Goal: Transaction & Acquisition: Purchase product/service

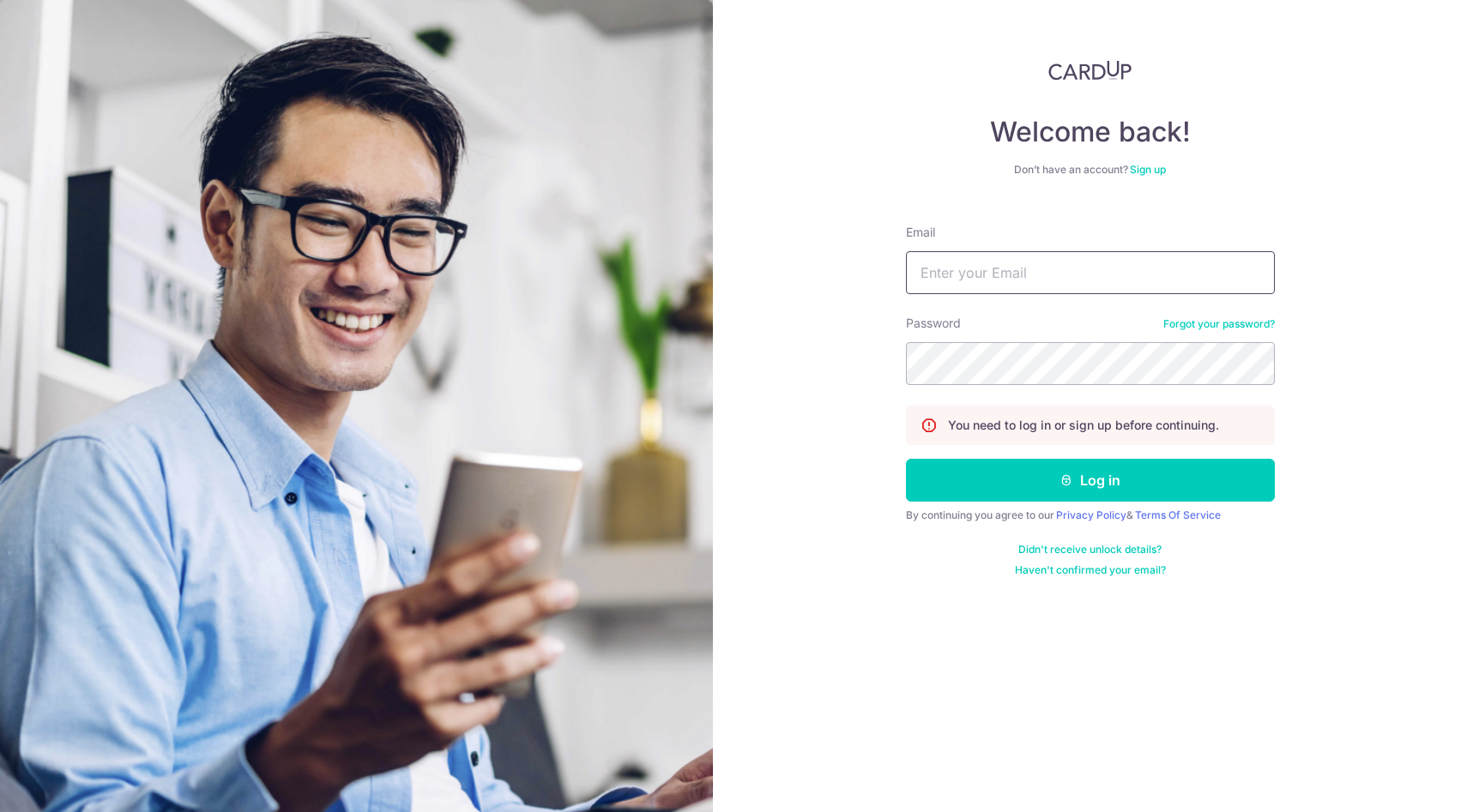
click at [998, 276] on input "Email" at bounding box center [1090, 273] width 369 height 43
type input "aalfredtang@gmail.com"
click at [906, 459] on button "Log in" at bounding box center [1090, 480] width 369 height 43
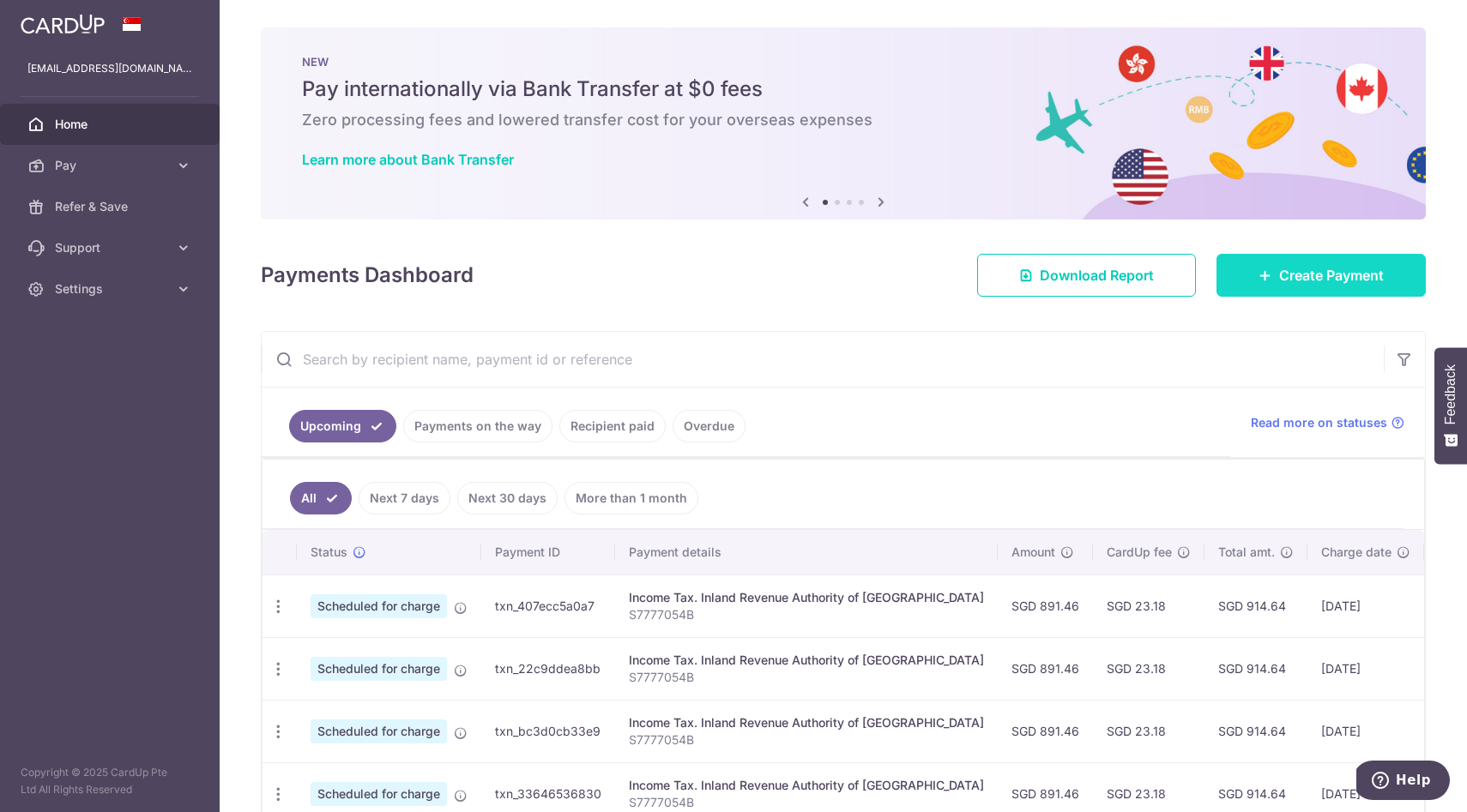
click at [1270, 276] on icon at bounding box center [1265, 275] width 14 height 14
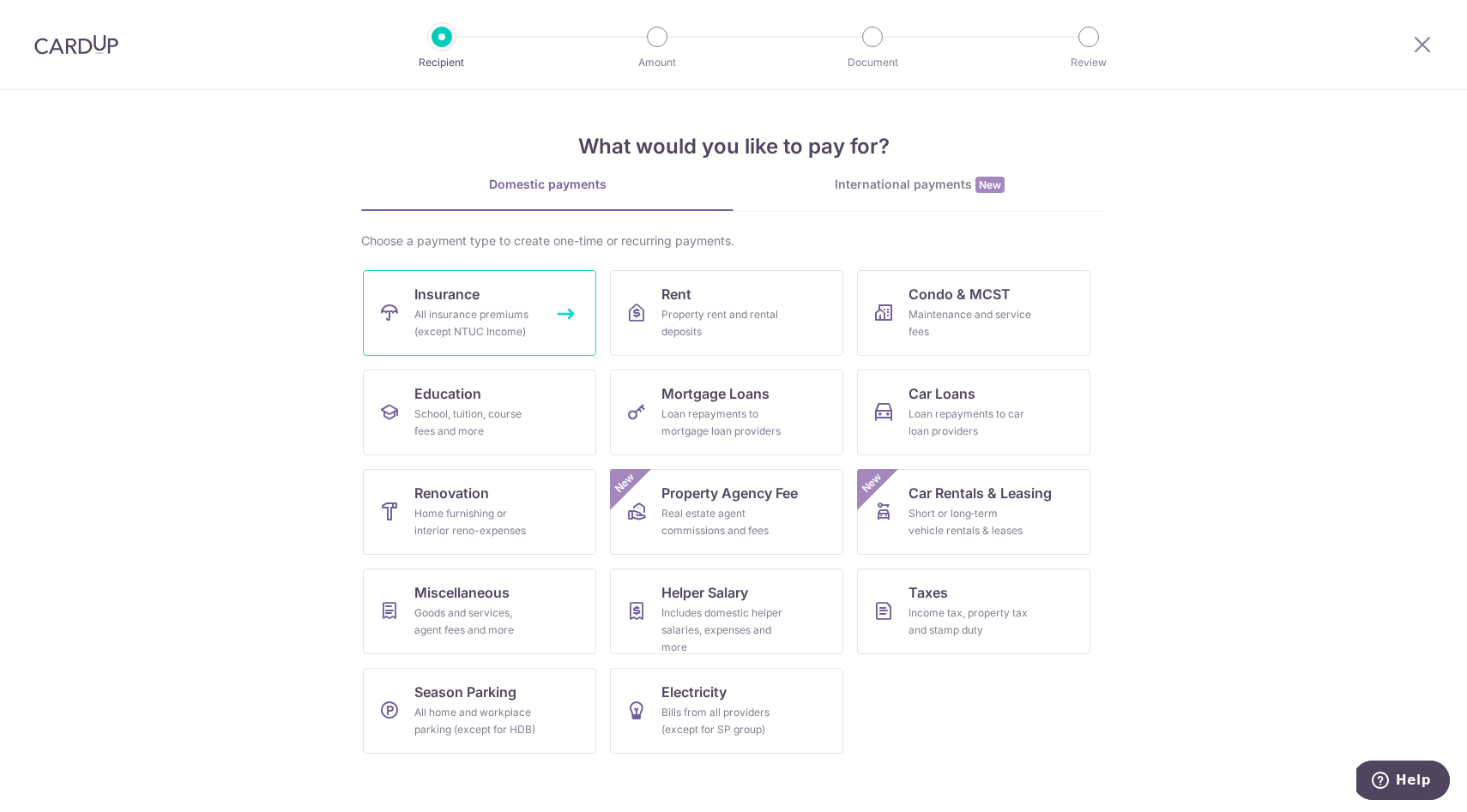
click at [499, 334] on div "All insurance premiums (except NTUC Income)" at bounding box center [476, 322] width 123 height 34
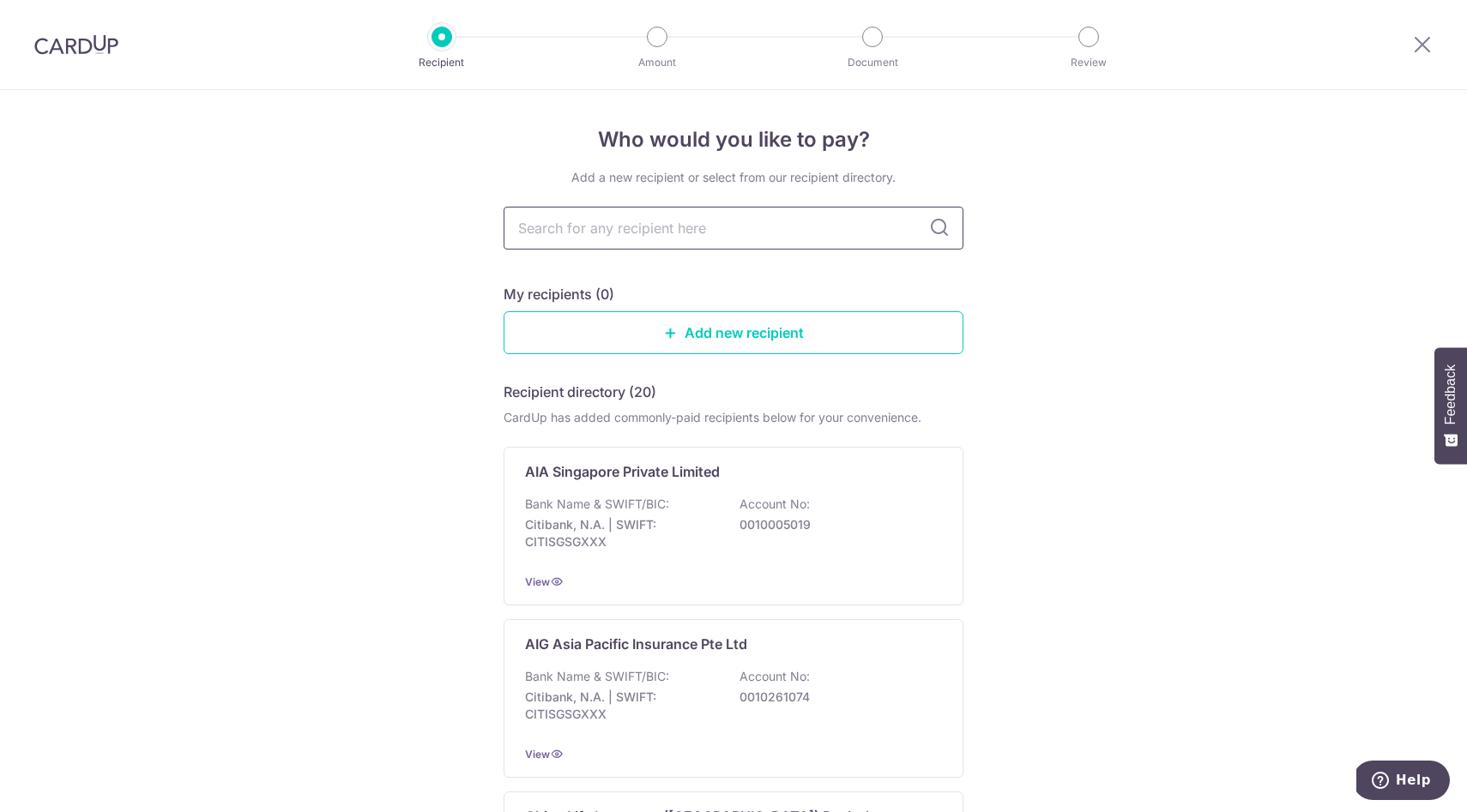
click at [860, 226] on input "text" at bounding box center [733, 228] width 460 height 43
type input "singlife"
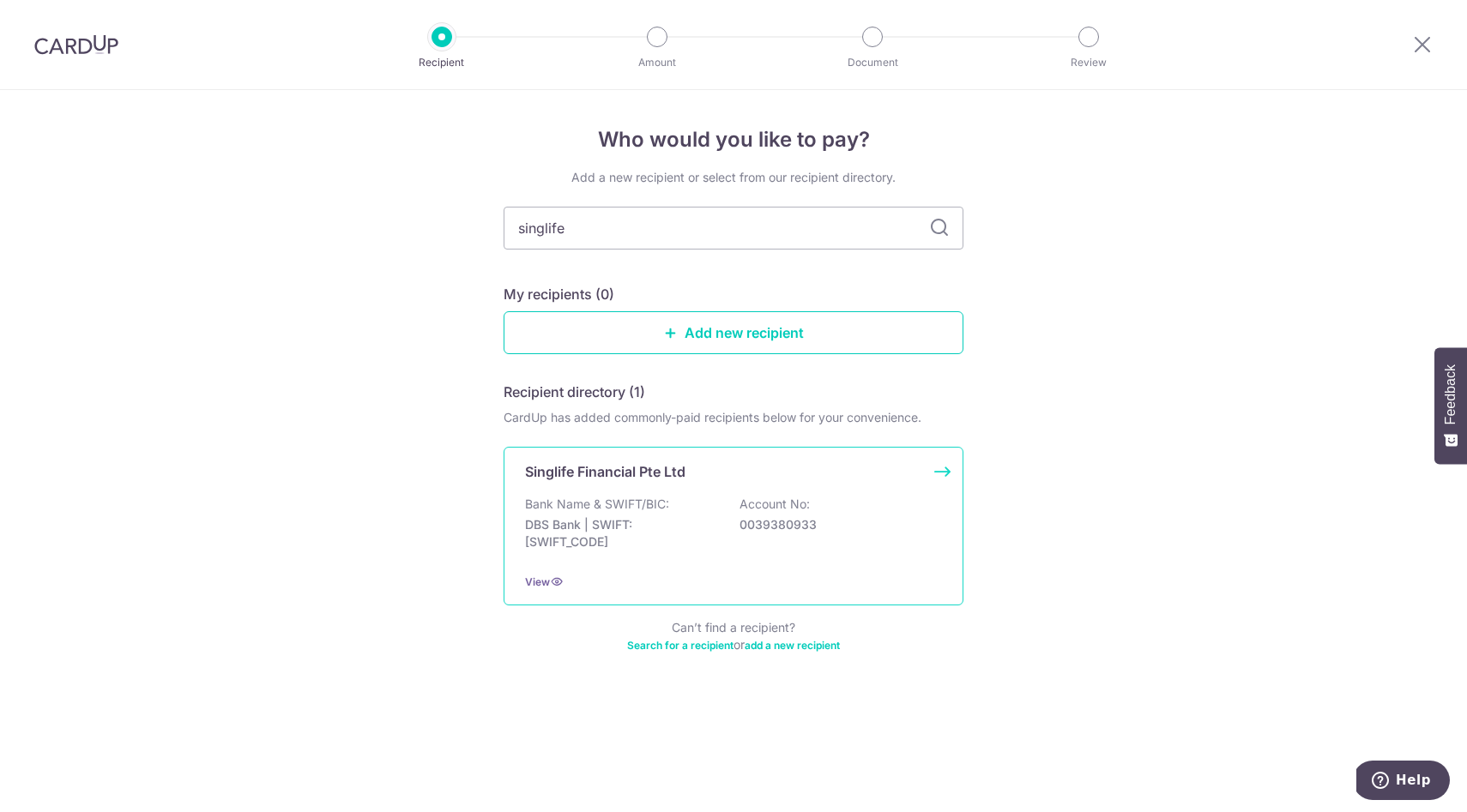
click at [824, 499] on div "Bank Name & SWIFT/BIC: DBS Bank | SWIFT: DBSSSGSGXXX Account No: 0039380933" at bounding box center [734, 527] width 417 height 63
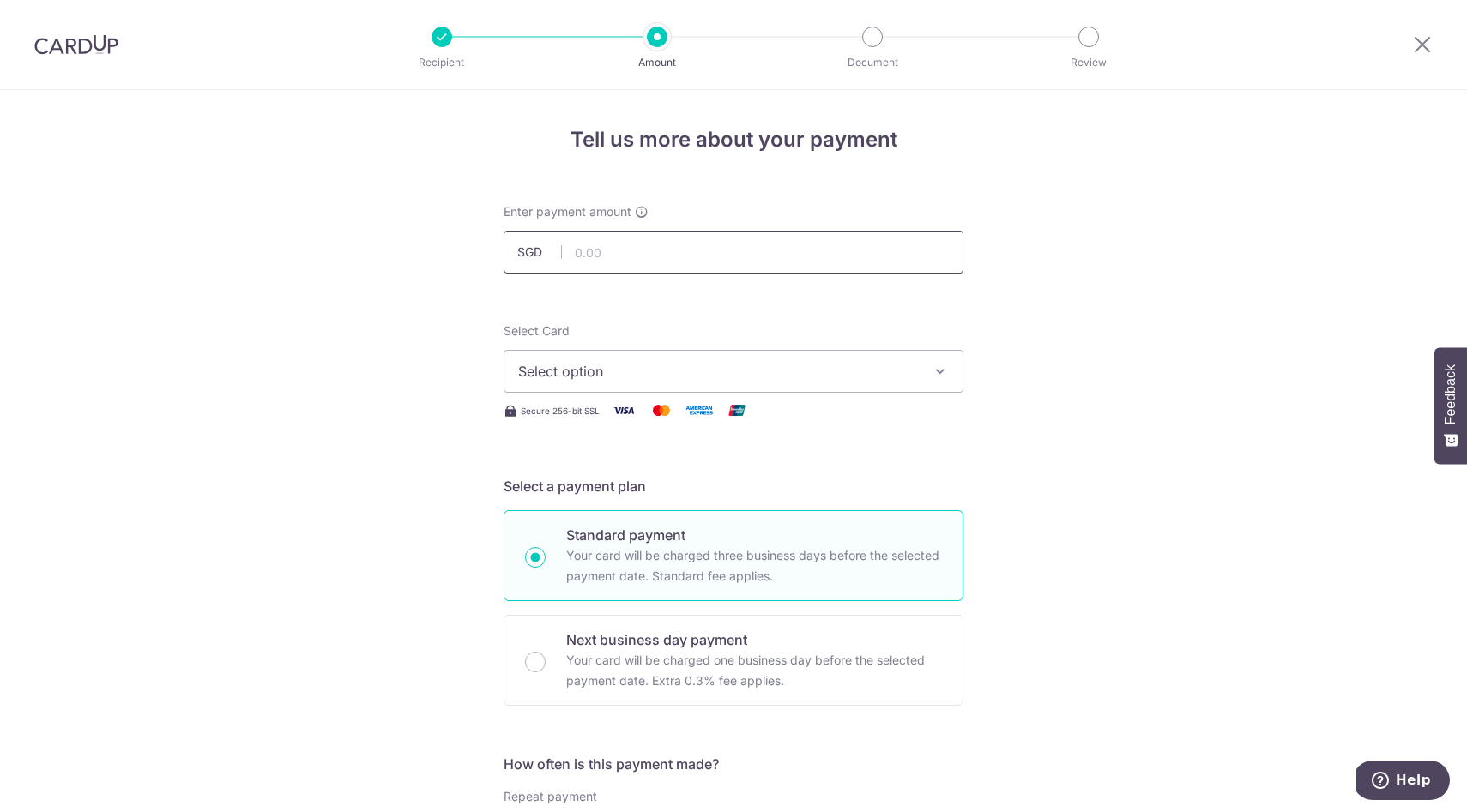
click at [635, 245] on input "text" at bounding box center [733, 252] width 460 height 43
type input "1,256.74"
click at [715, 329] on div "Select Card Select option Add credit card Your Cards **** 0400" at bounding box center [733, 357] width 460 height 71
click at [686, 367] on span "Select option" at bounding box center [717, 371] width 400 height 20
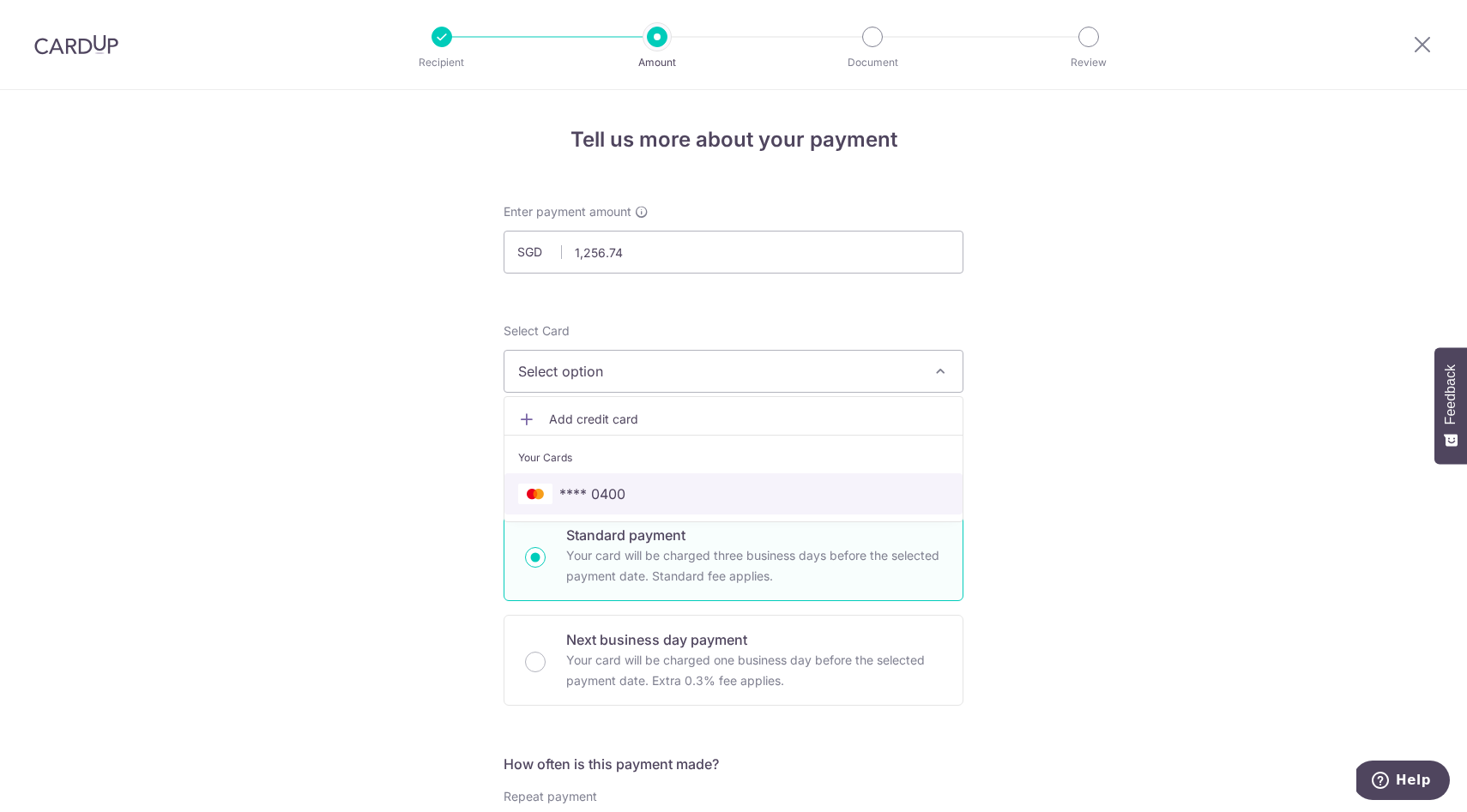
click at [694, 481] on link "**** 0400" at bounding box center [733, 494] width 458 height 41
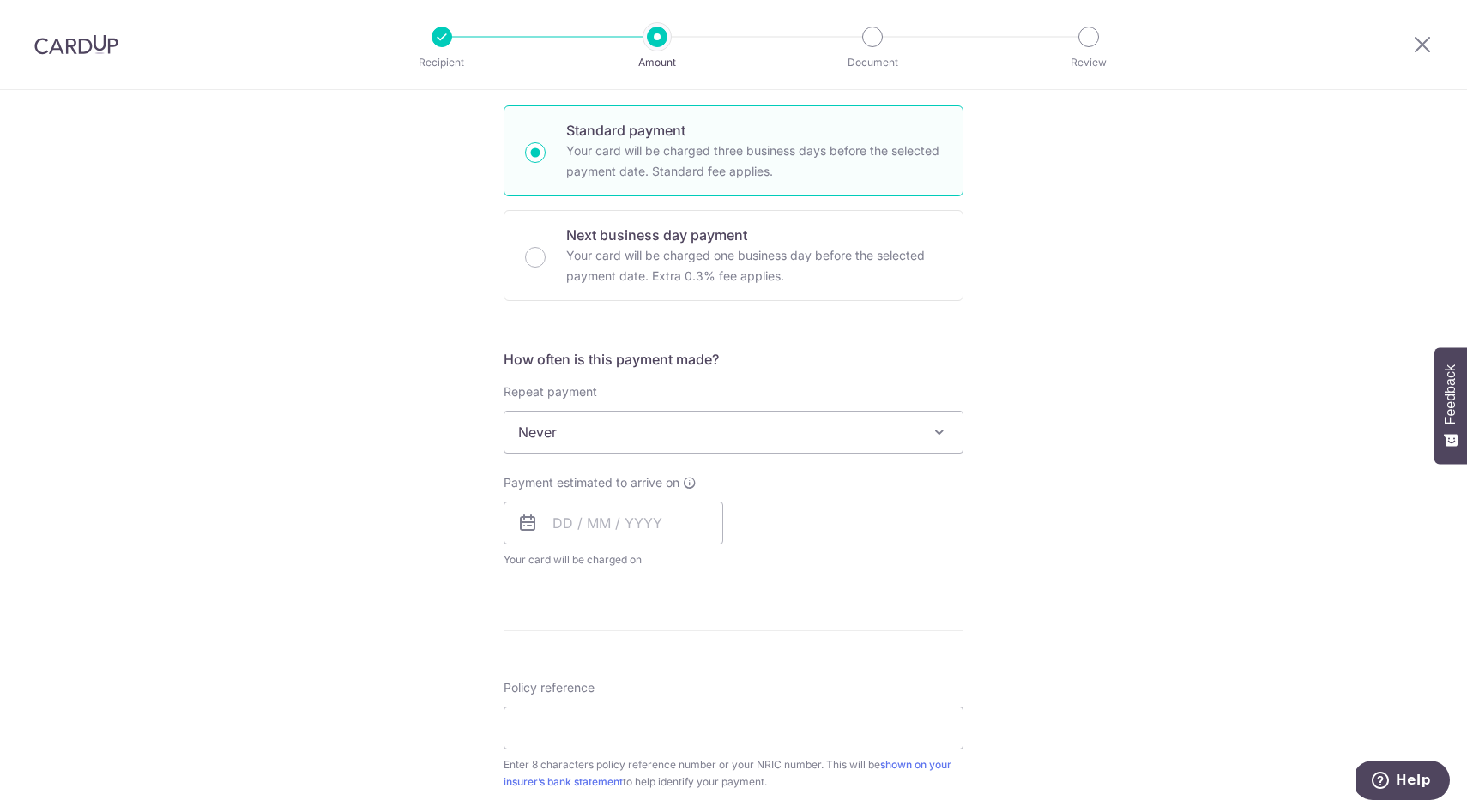
scroll to position [412, 0]
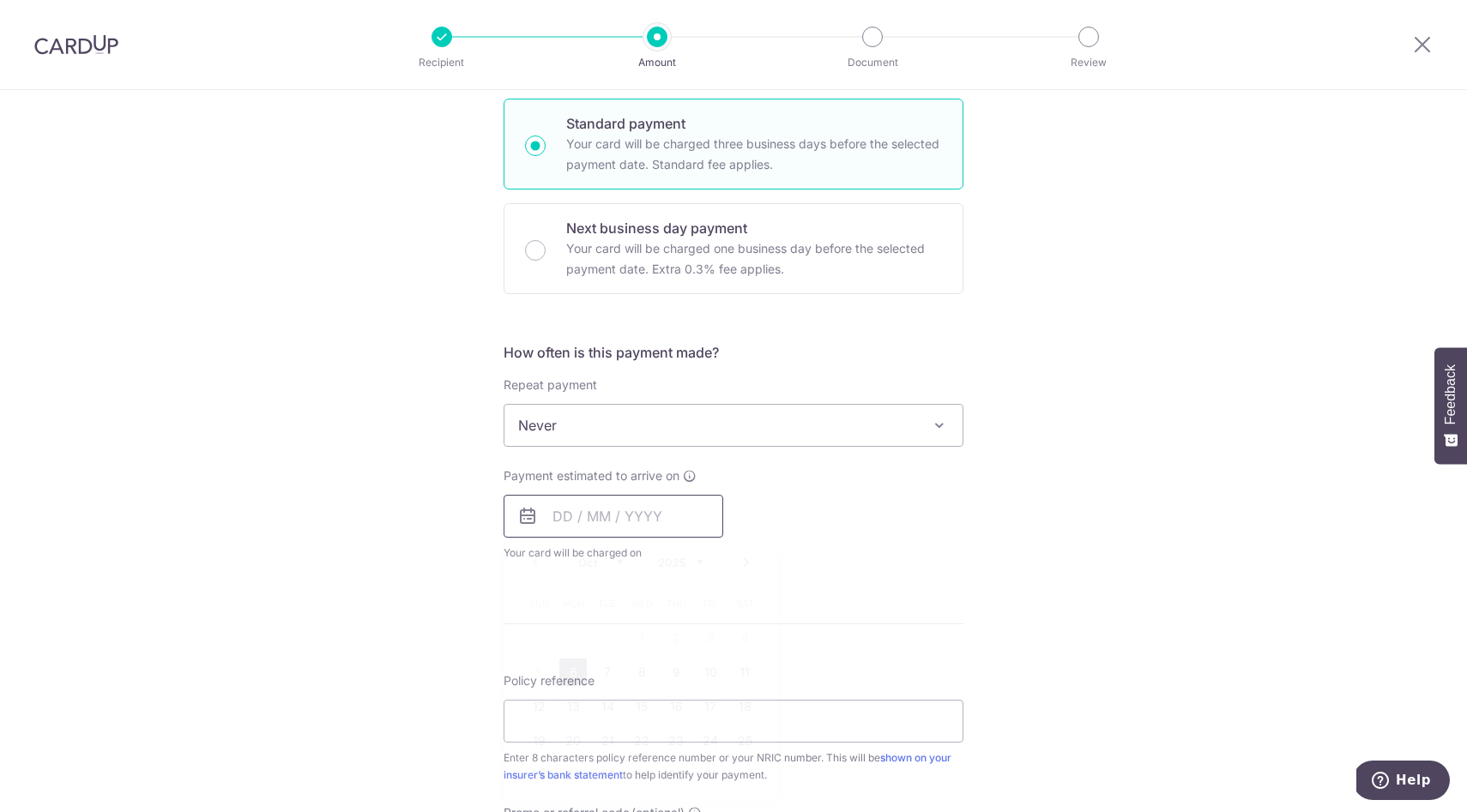
click at [626, 518] on input "text" at bounding box center [613, 516] width 220 height 43
click at [620, 517] on input "text" at bounding box center [613, 516] width 220 height 43
click at [608, 672] on link "7" at bounding box center [607, 672] width 28 height 28
type input "07/10/2025"
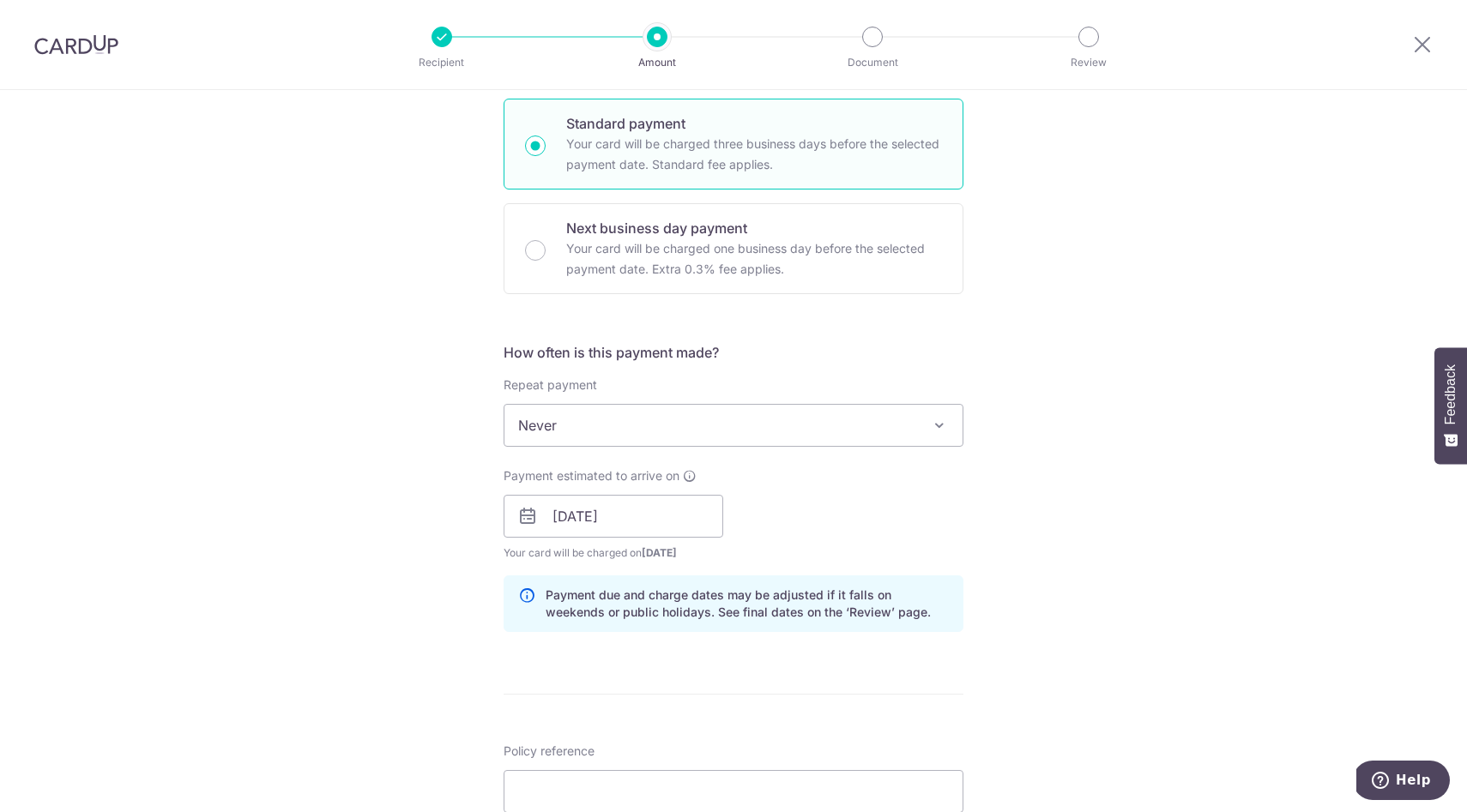
click at [1135, 670] on div "Tell us more about your payment Enter payment amount SGD 1,256.74 1256.74 Selec…" at bounding box center [733, 490] width 1467 height 1622
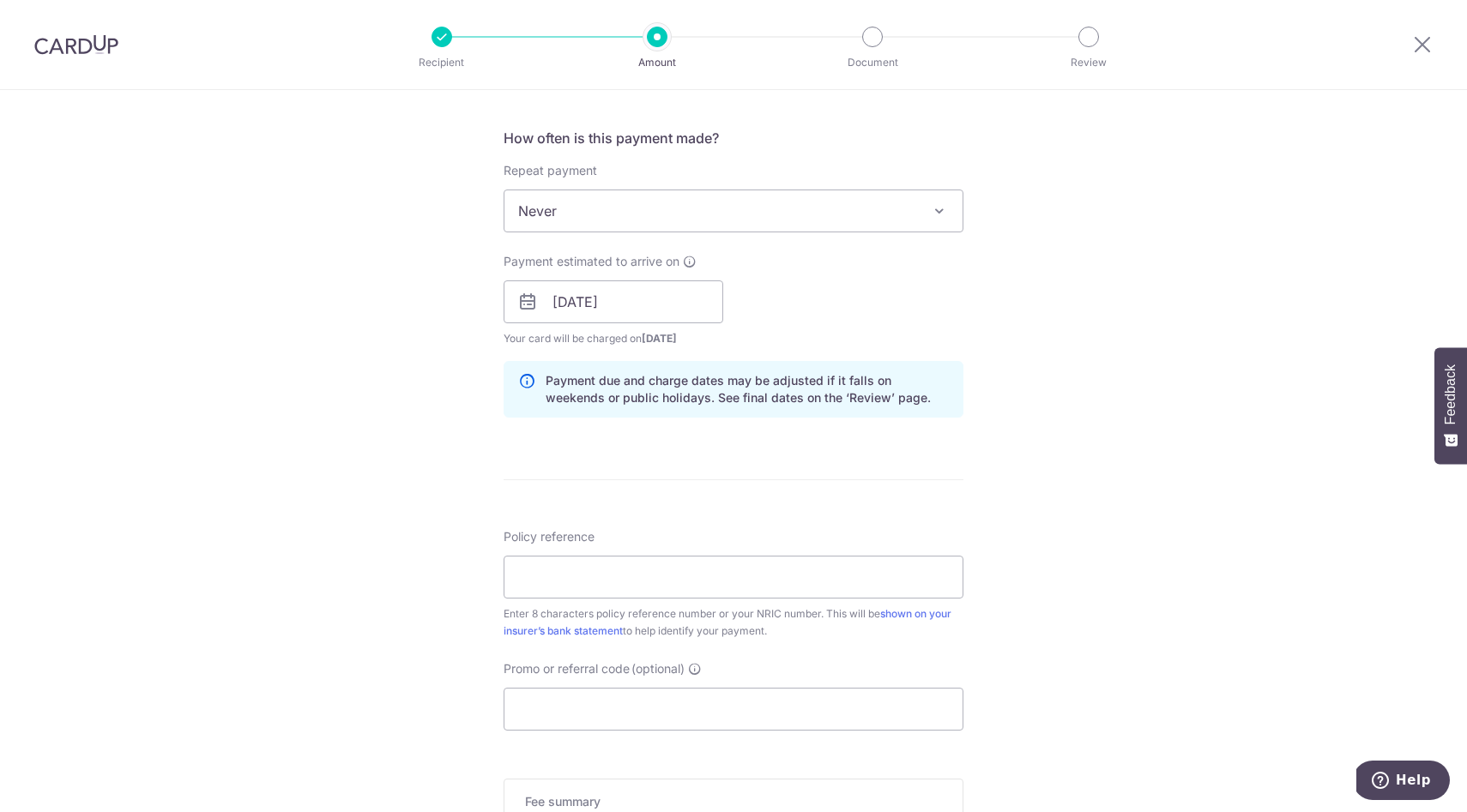
scroll to position [686, 0]
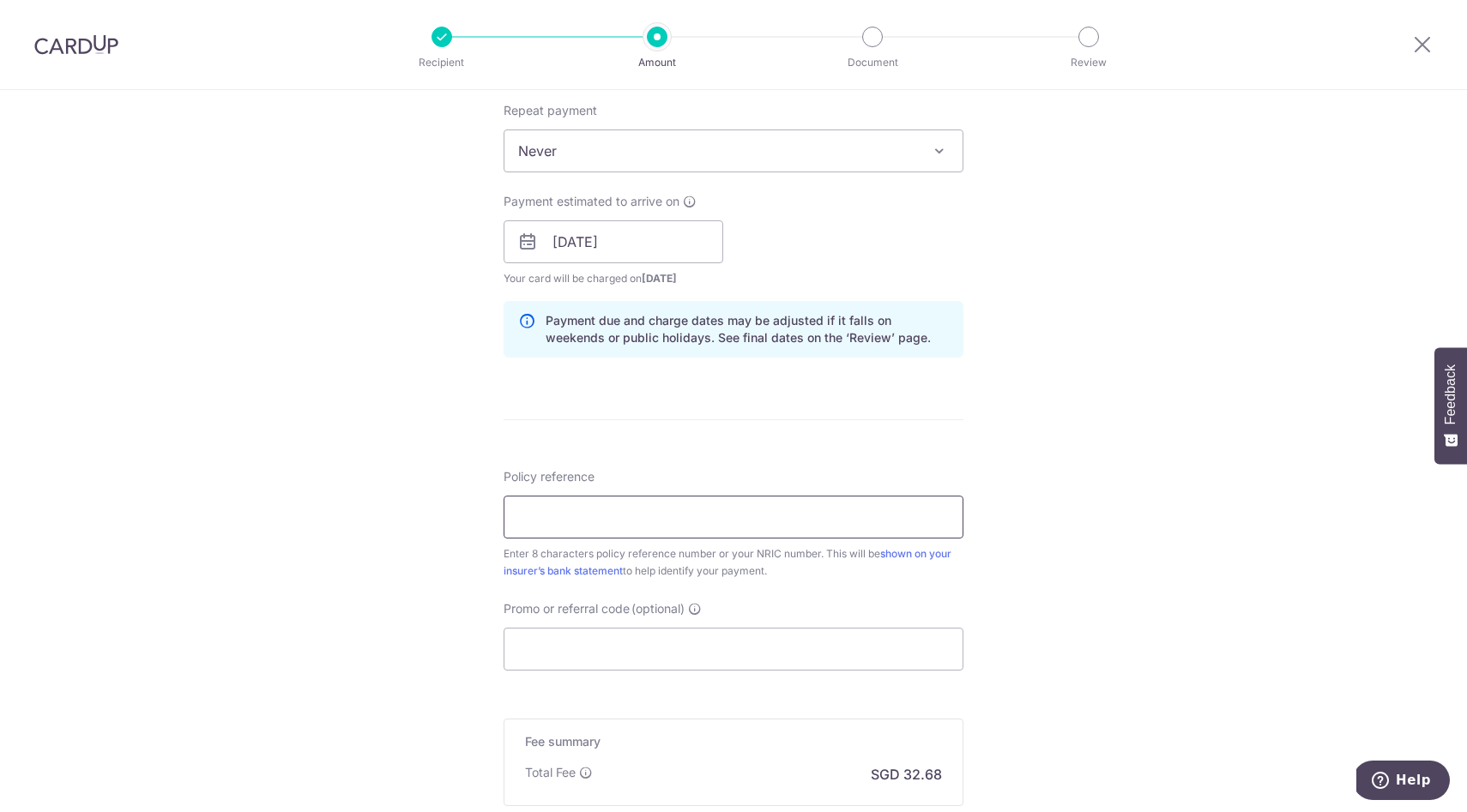
click at [591, 516] on input "Policy reference" at bounding box center [733, 517] width 460 height 43
type input "20288177"
click at [1110, 603] on div "Tell us more about your payment Enter payment amount SGD 1,256.74 1256.74 Selec…" at bounding box center [733, 215] width 1467 height 1622
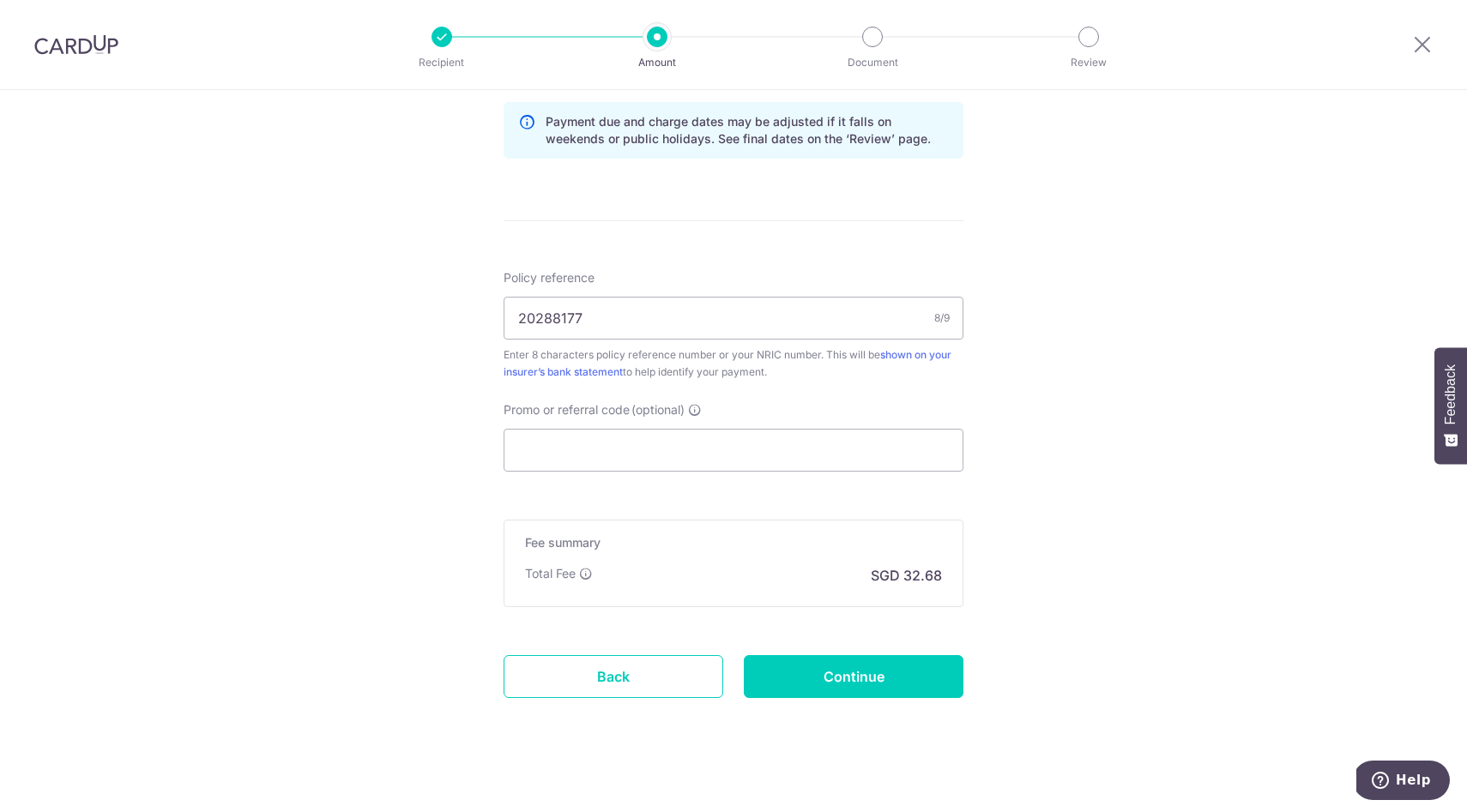
scroll to position [900, 0]
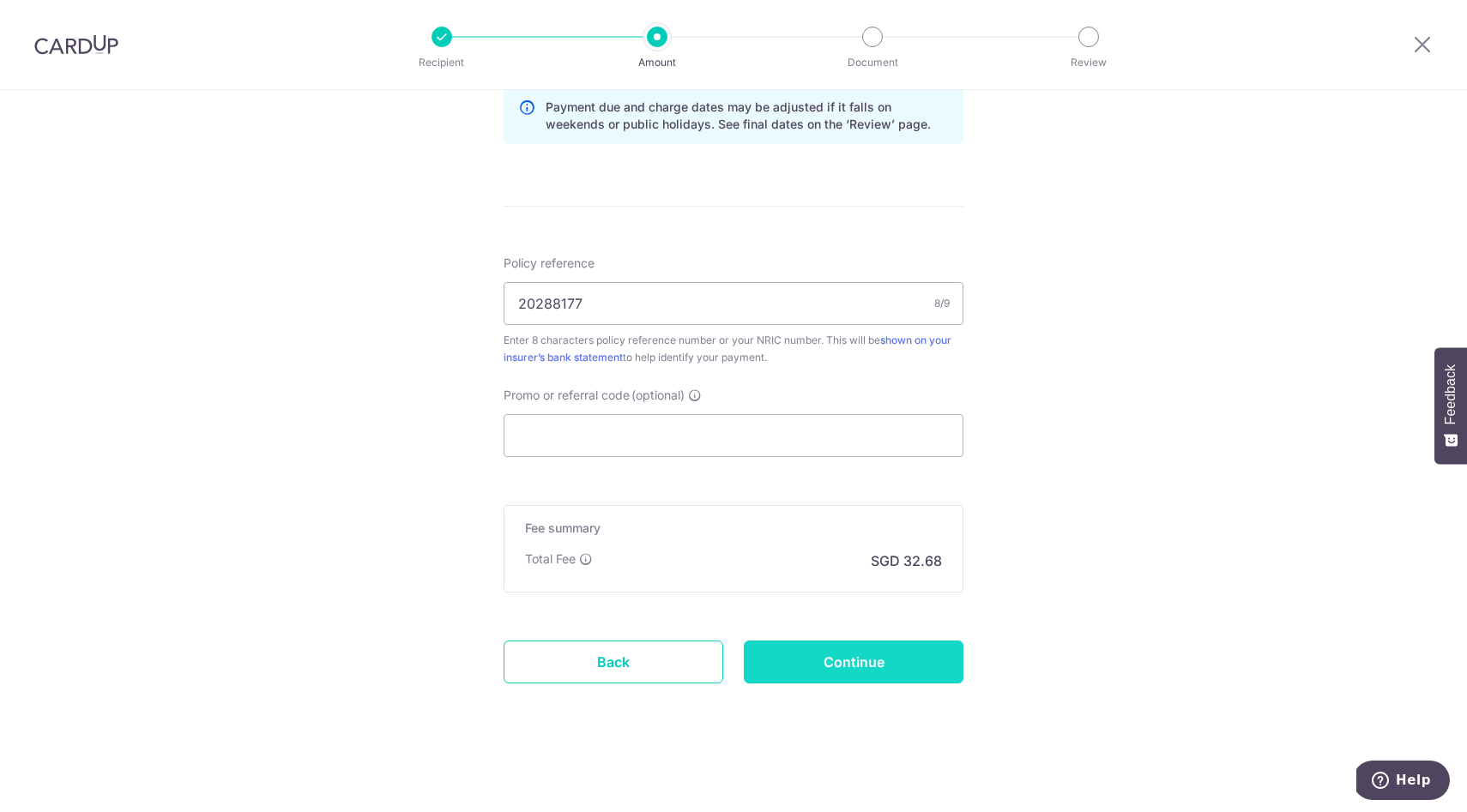
click at [877, 660] on input "Continue" at bounding box center [853, 662] width 220 height 43
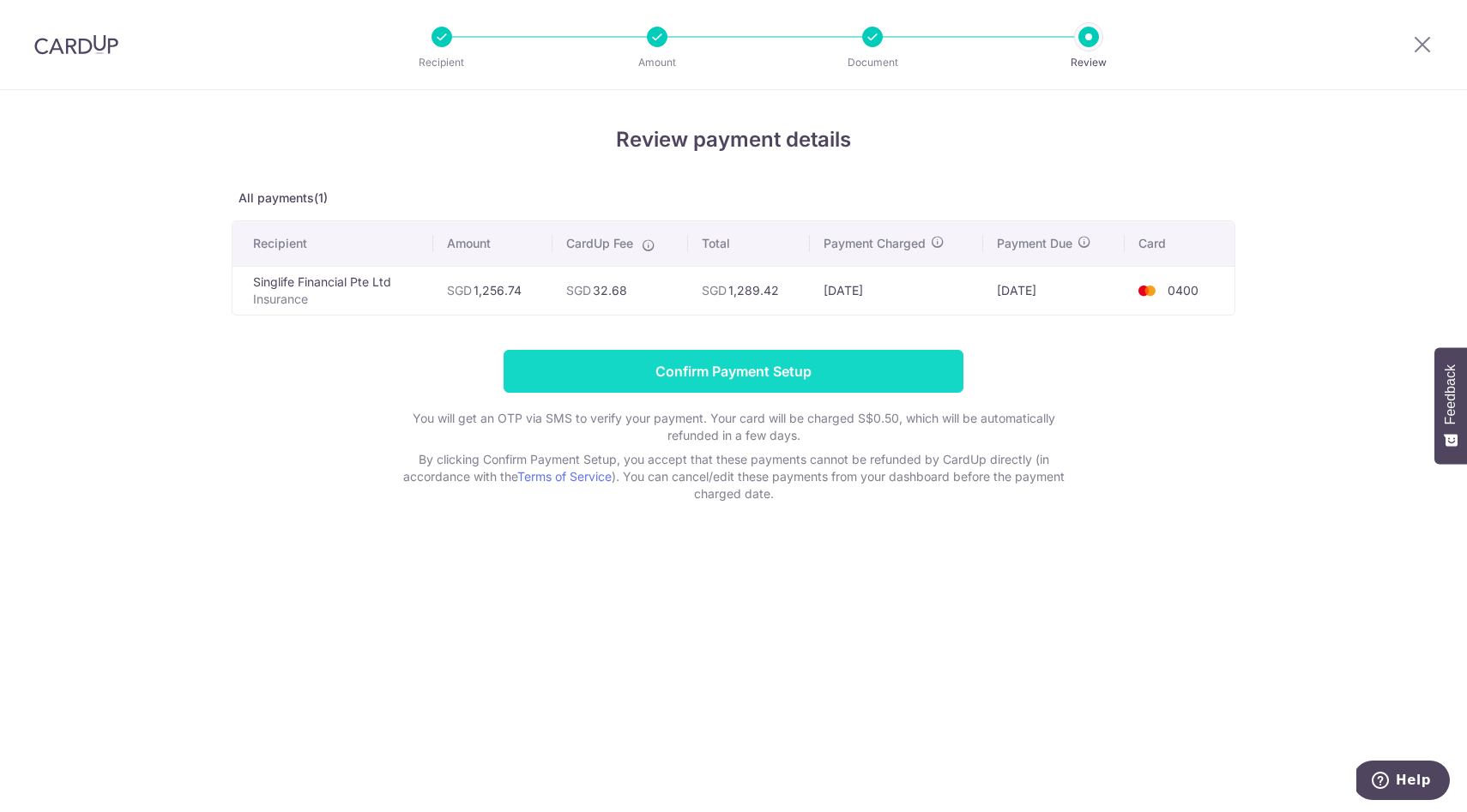
click at [777, 371] on input "Confirm Payment Setup" at bounding box center [733, 371] width 460 height 43
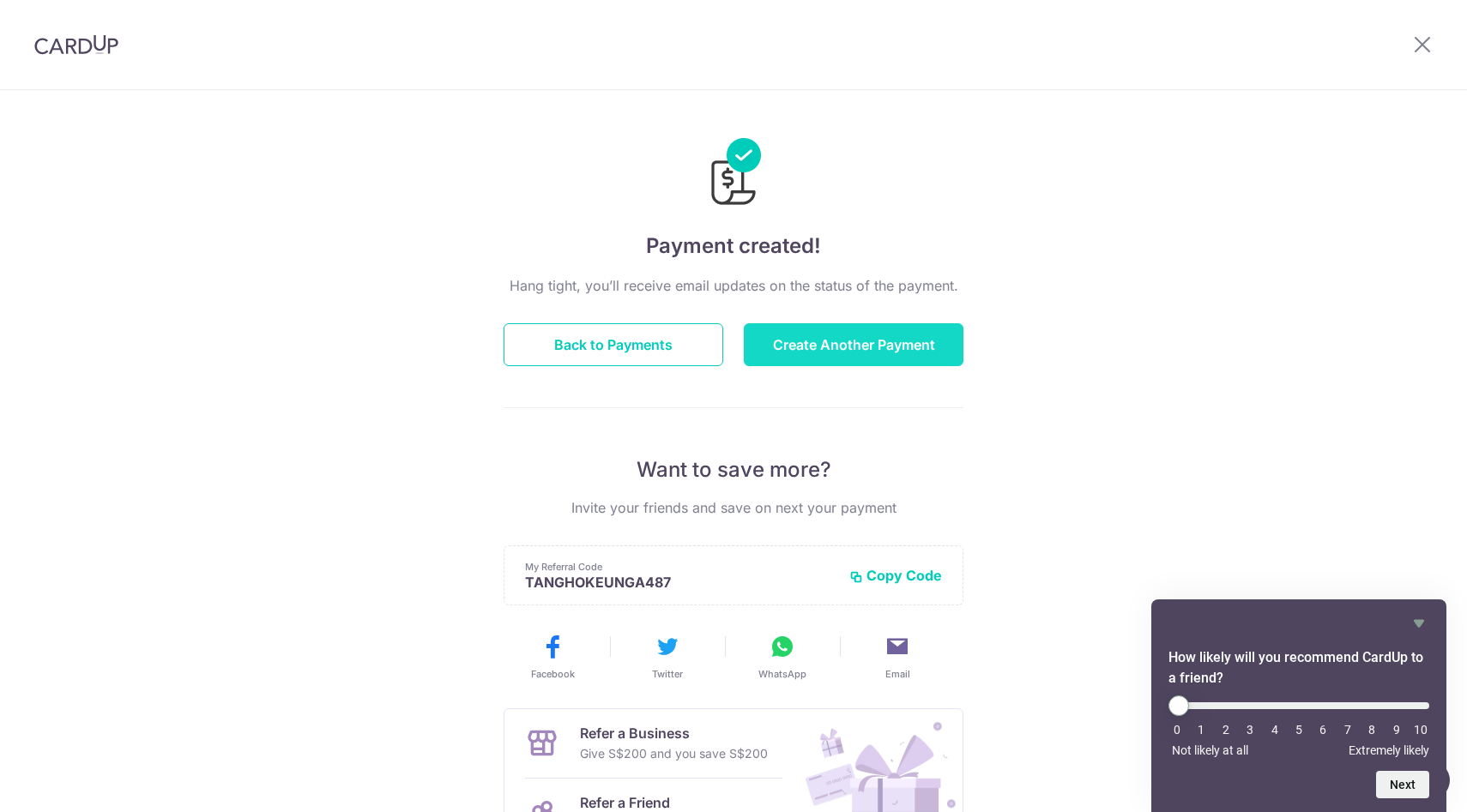
click at [820, 349] on button "Create Another Payment" at bounding box center [853, 344] width 220 height 43
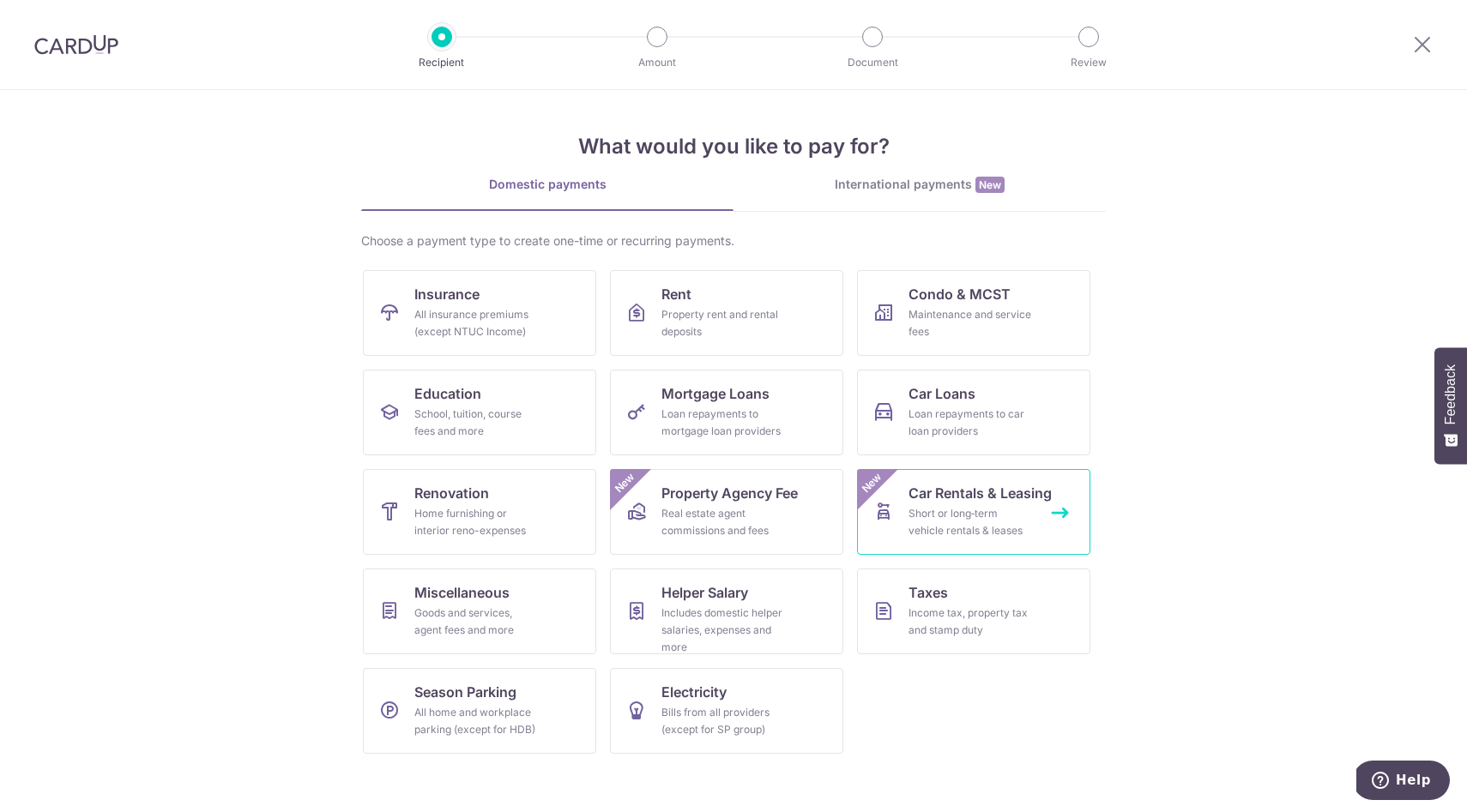
click at [982, 507] on div "Short or long‑term vehicle rentals & leases" at bounding box center [970, 522] width 123 height 34
click at [942, 435] on div "Loan repayments to car loan providers" at bounding box center [970, 423] width 123 height 34
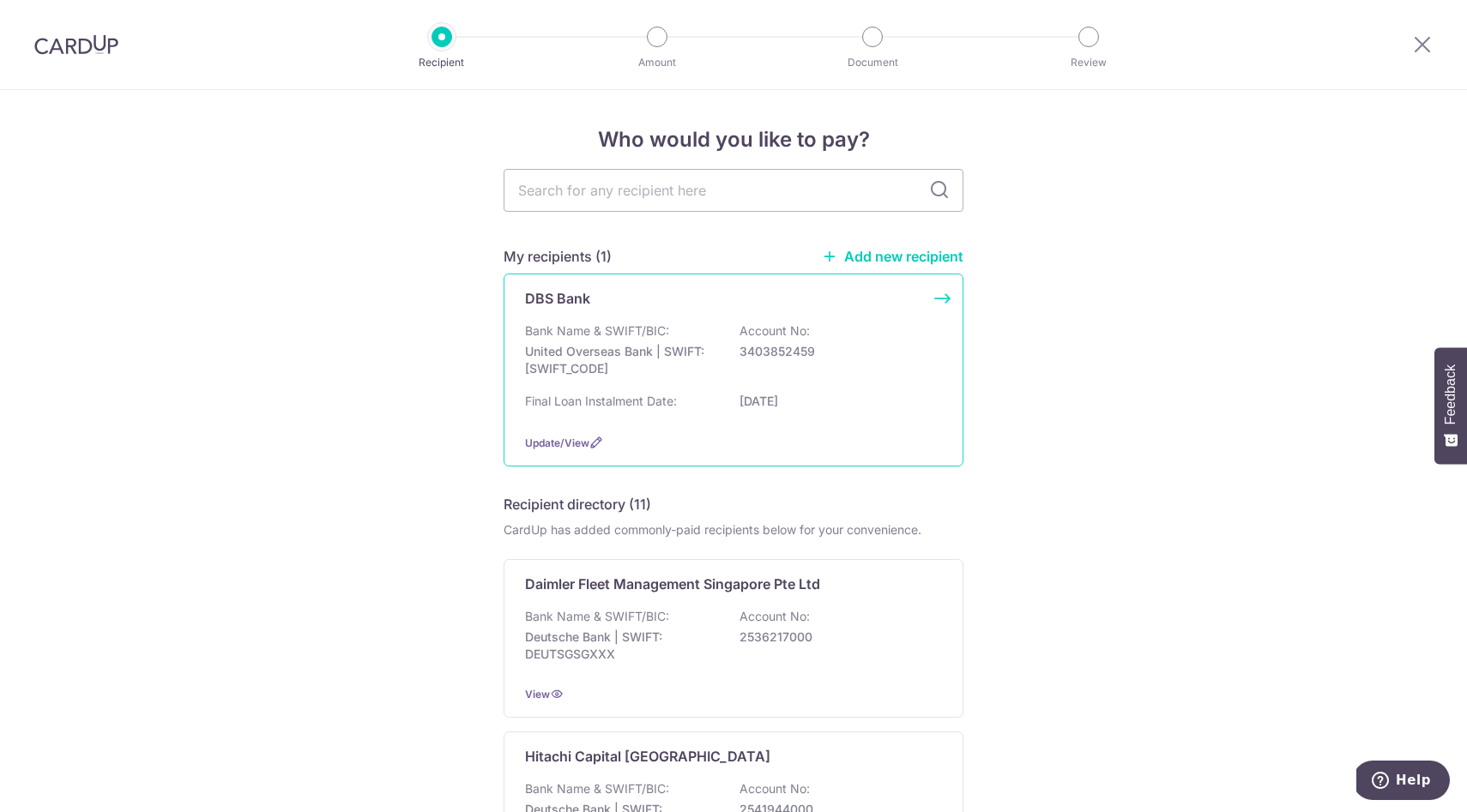
click at [847, 402] on p "[DATE]" at bounding box center [835, 401] width 192 height 17
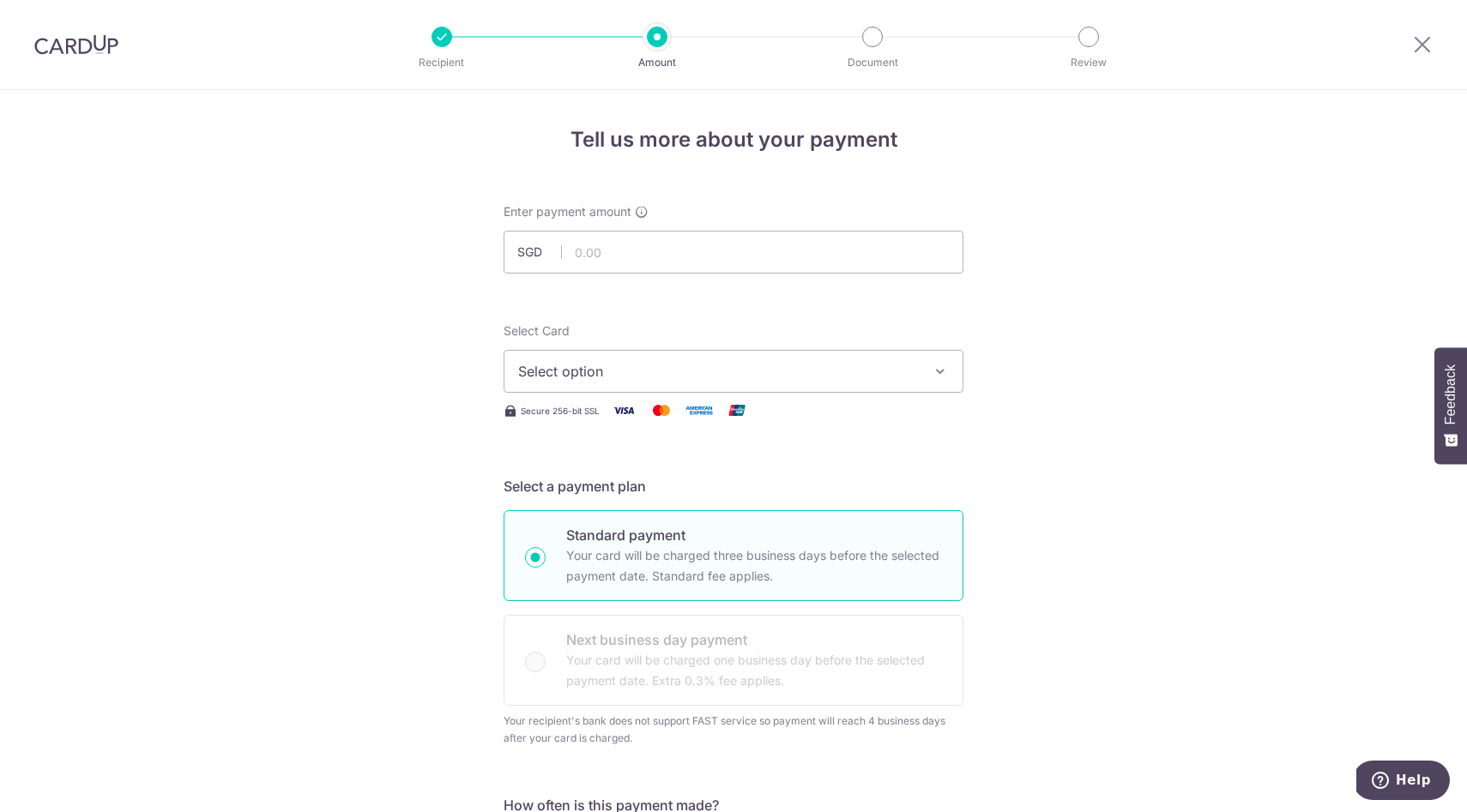
click at [891, 370] on span "Select option" at bounding box center [717, 371] width 400 height 20
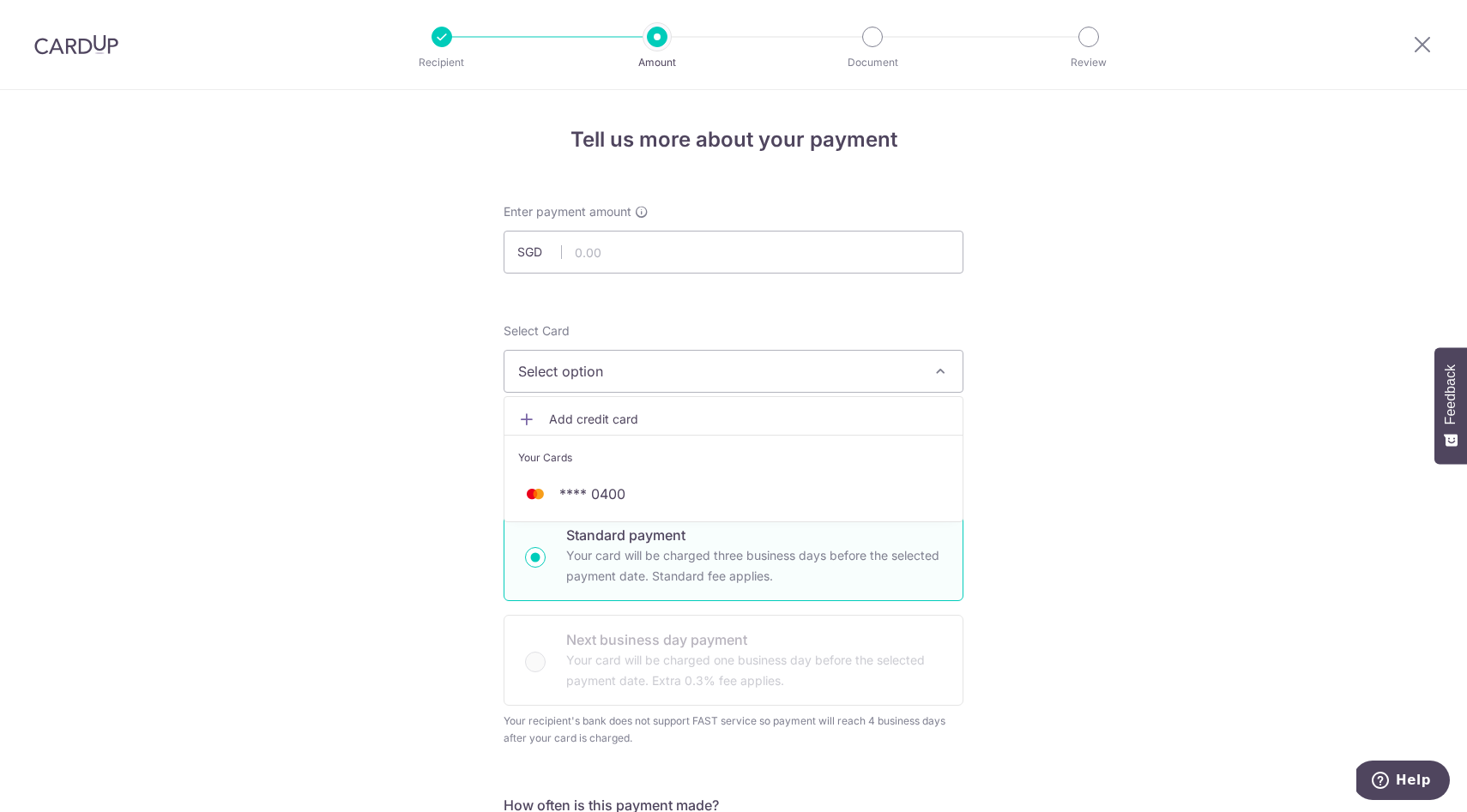
click at [862, 498] on span "**** 0400" at bounding box center [733, 494] width 431 height 20
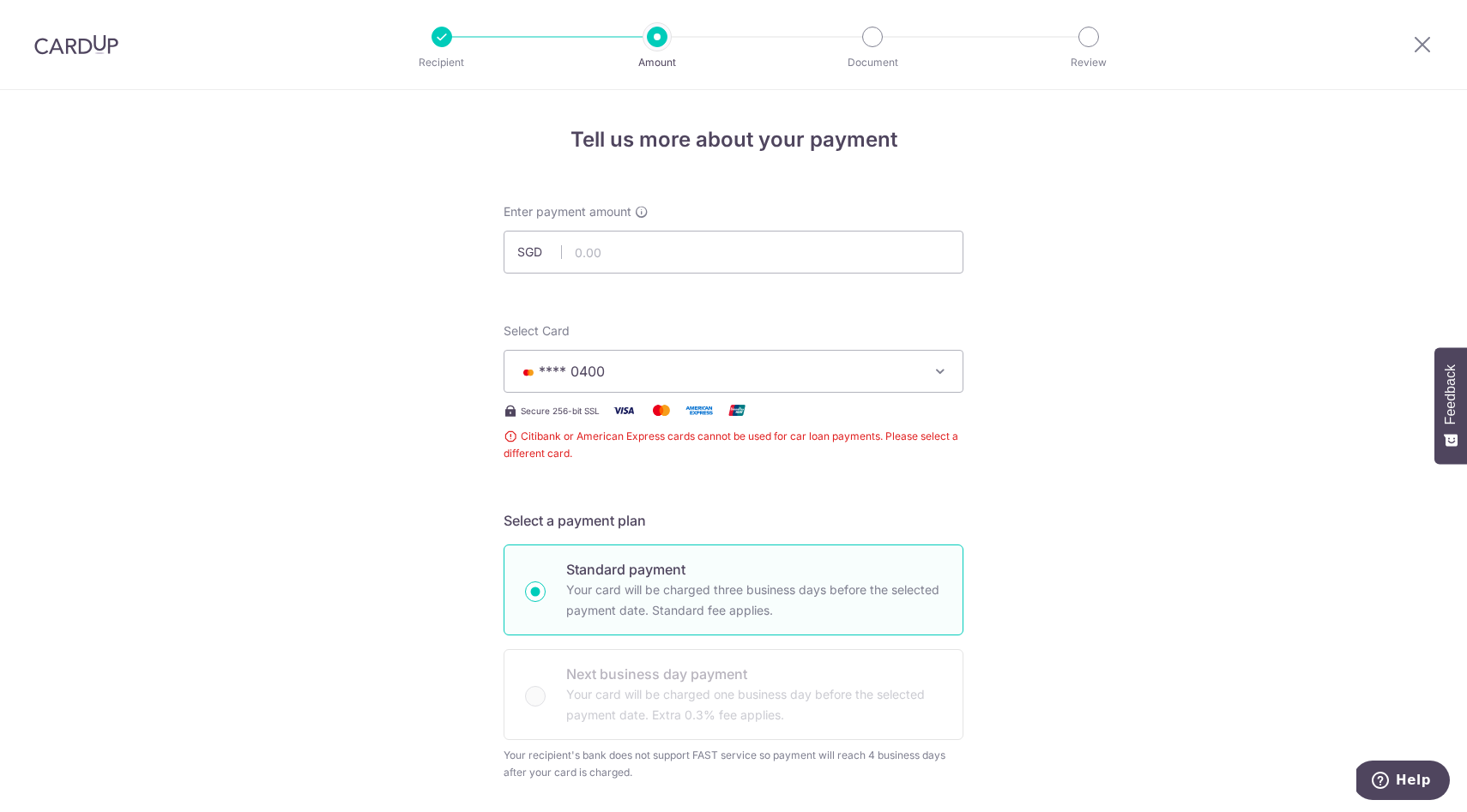
click at [649, 363] on span "**** 0400" at bounding box center [717, 371] width 400 height 20
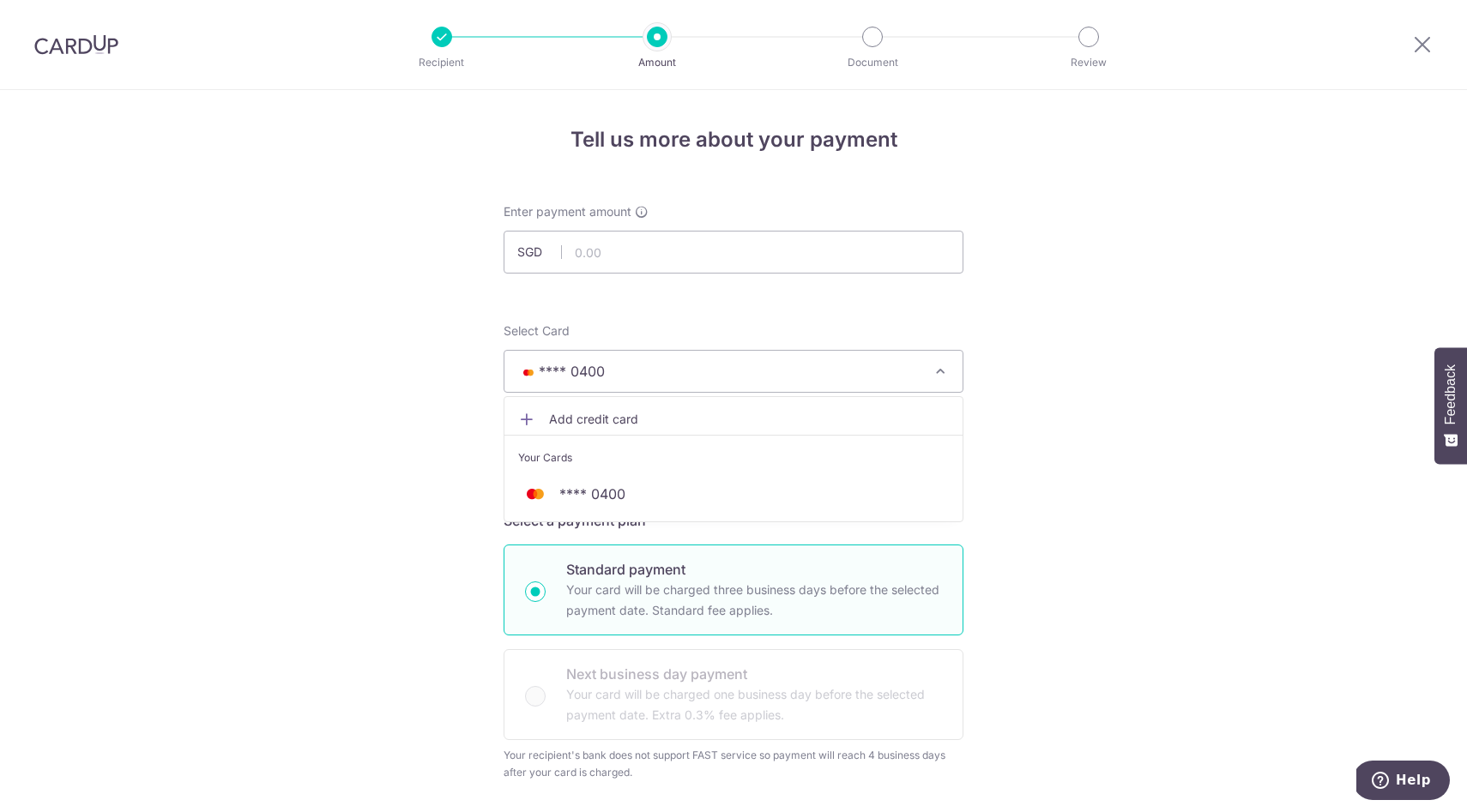
click at [627, 422] on span "Add credit card" at bounding box center [749, 419] width 400 height 17
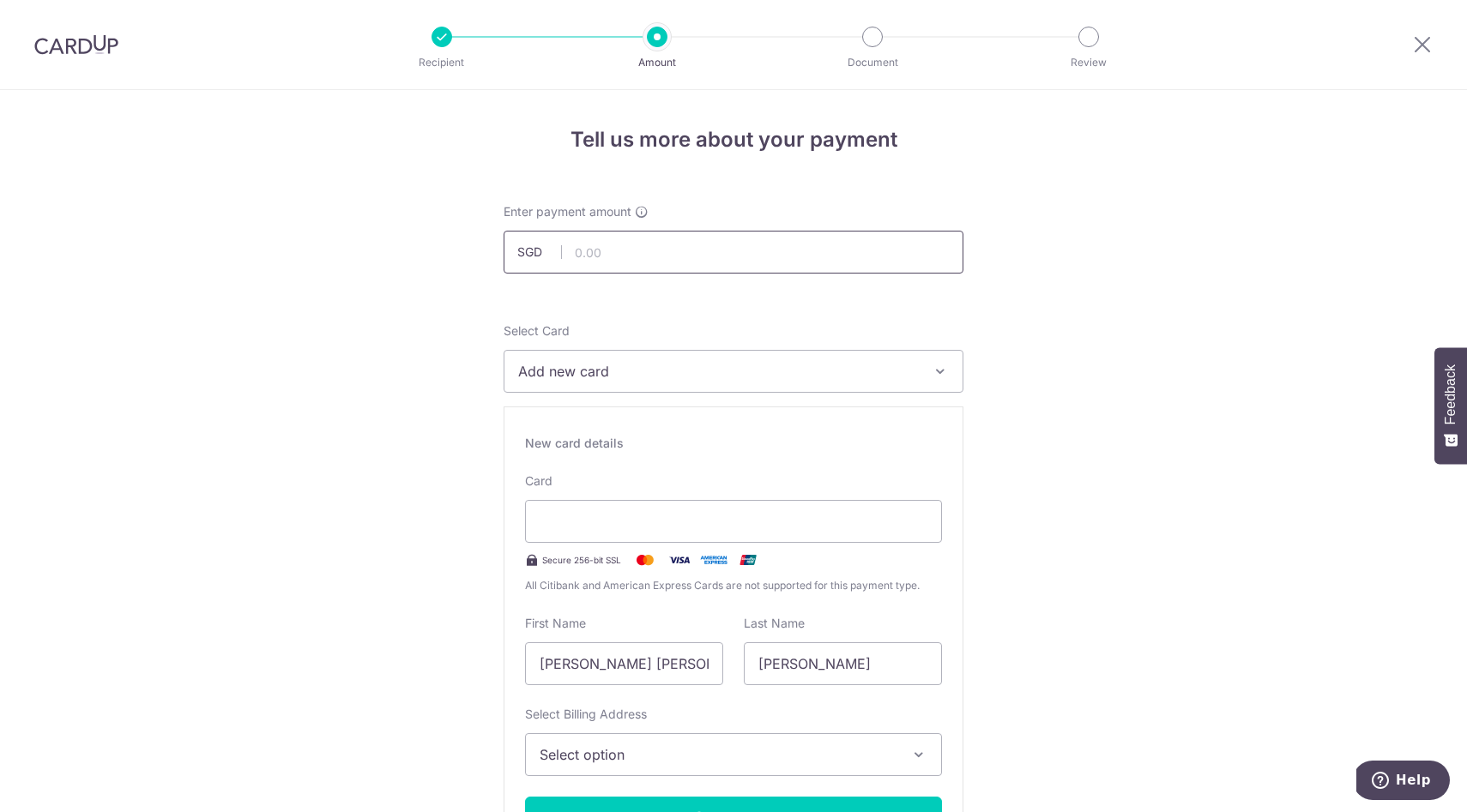
click at [594, 259] on input "text" at bounding box center [733, 252] width 460 height 43
type input "2,022.00"
click at [864, 367] on span "Add new card" at bounding box center [717, 371] width 400 height 20
click at [858, 426] on span "Add credit card" at bounding box center [749, 419] width 400 height 17
click at [825, 715] on div "Select Billing Address Select option Add Billing Address My Billing Addresses 9…" at bounding box center [734, 741] width 417 height 71
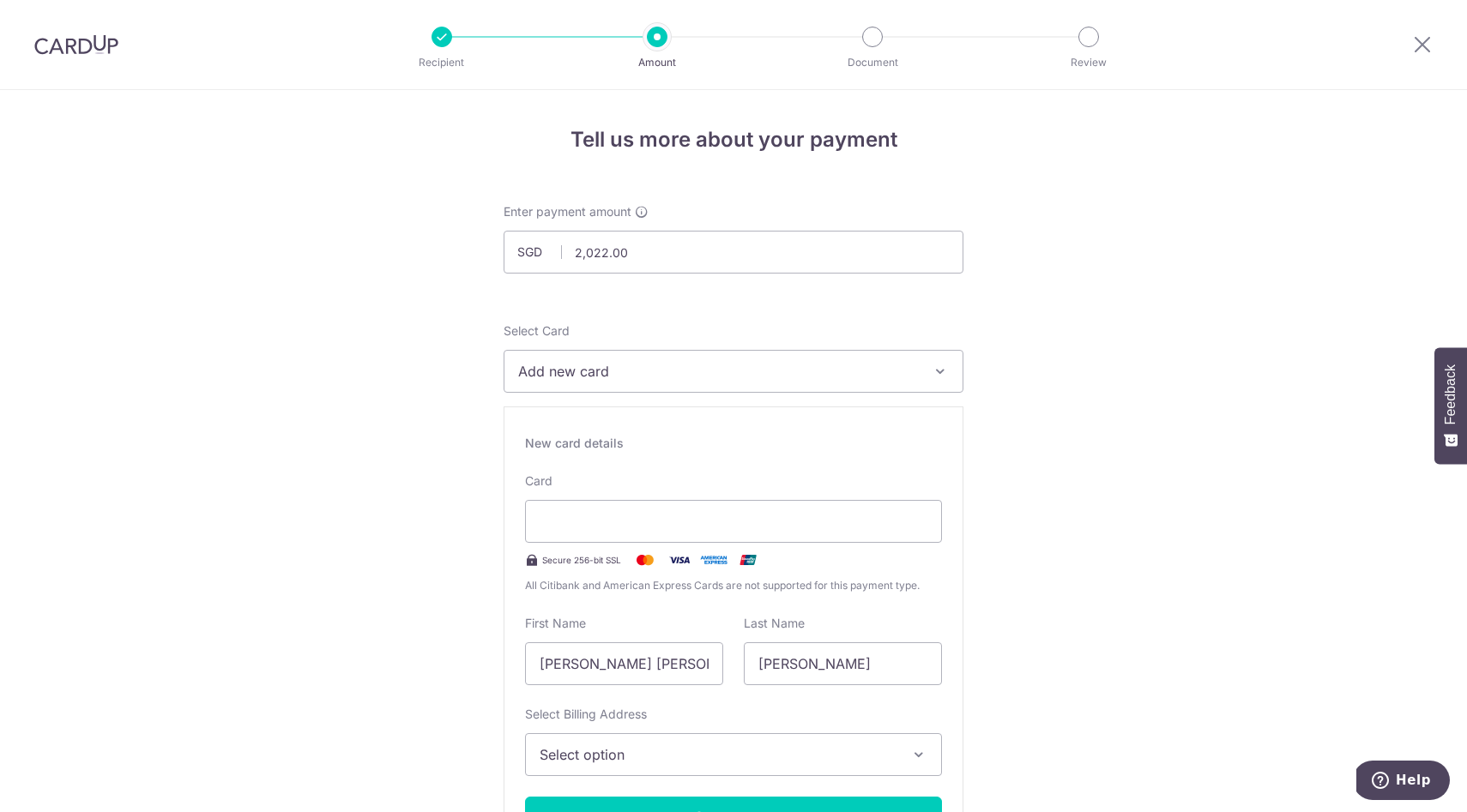
click at [921, 756] on icon "button" at bounding box center [919, 754] width 17 height 17
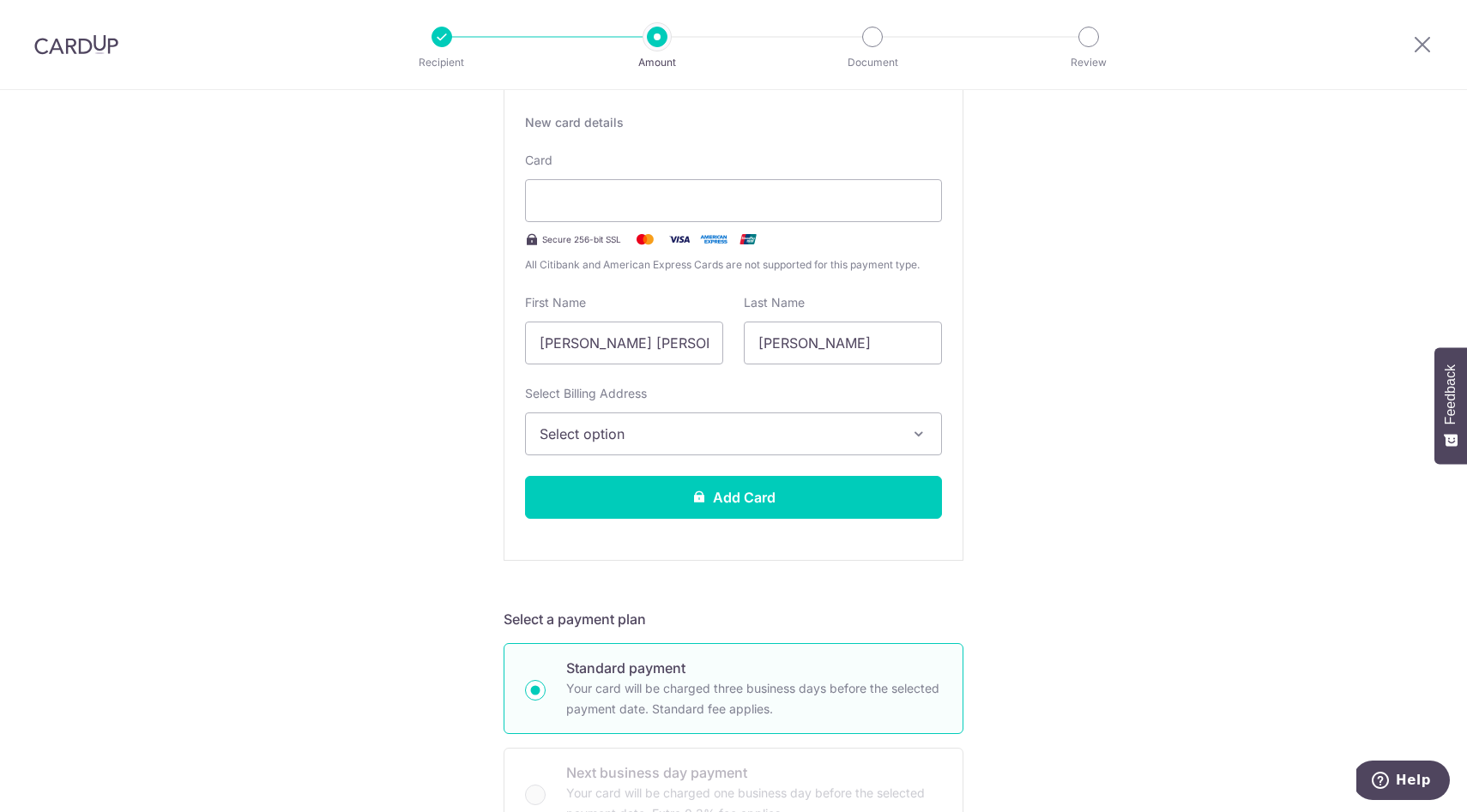
scroll to position [275, 0]
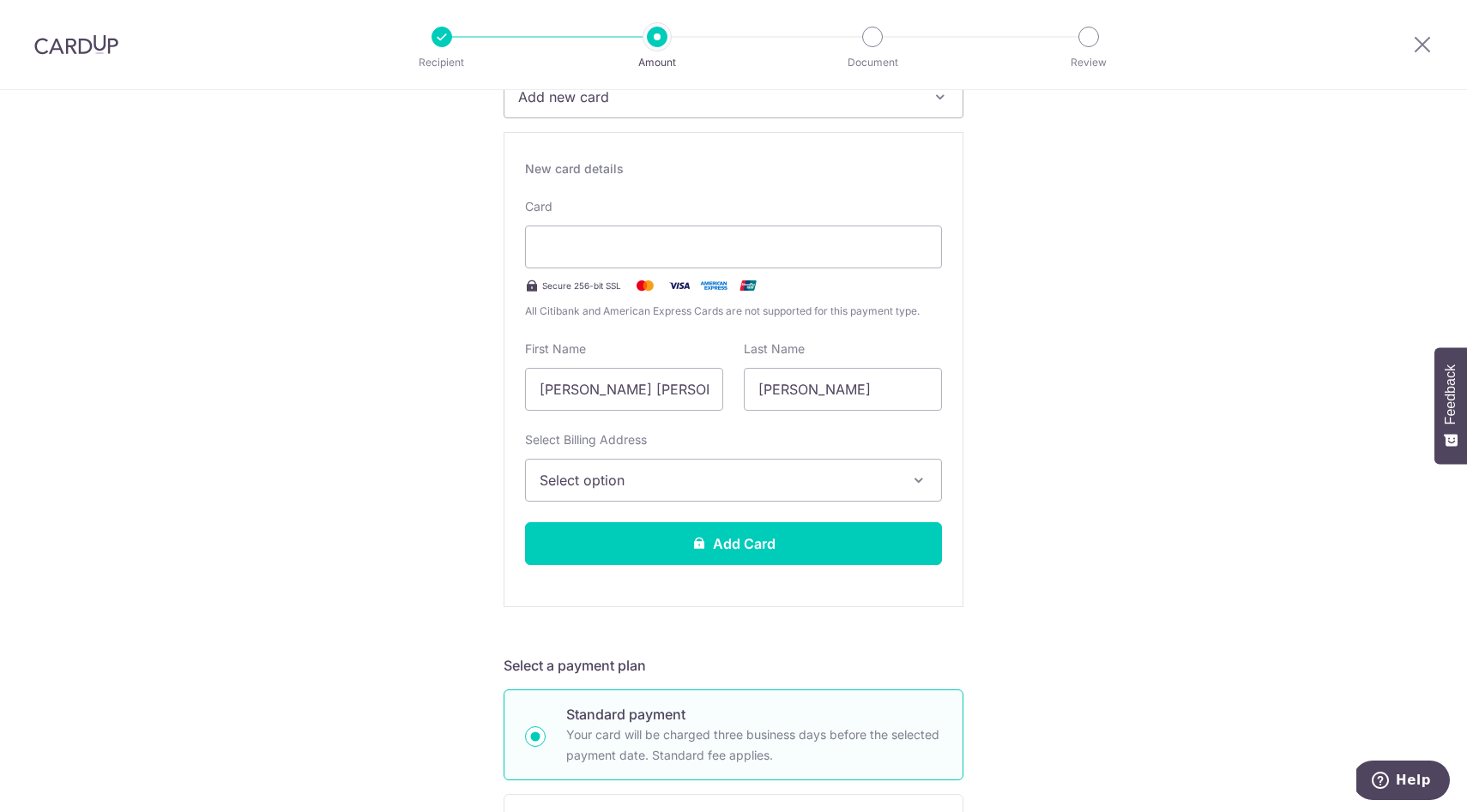
click at [683, 491] on button "Select option" at bounding box center [734, 480] width 417 height 43
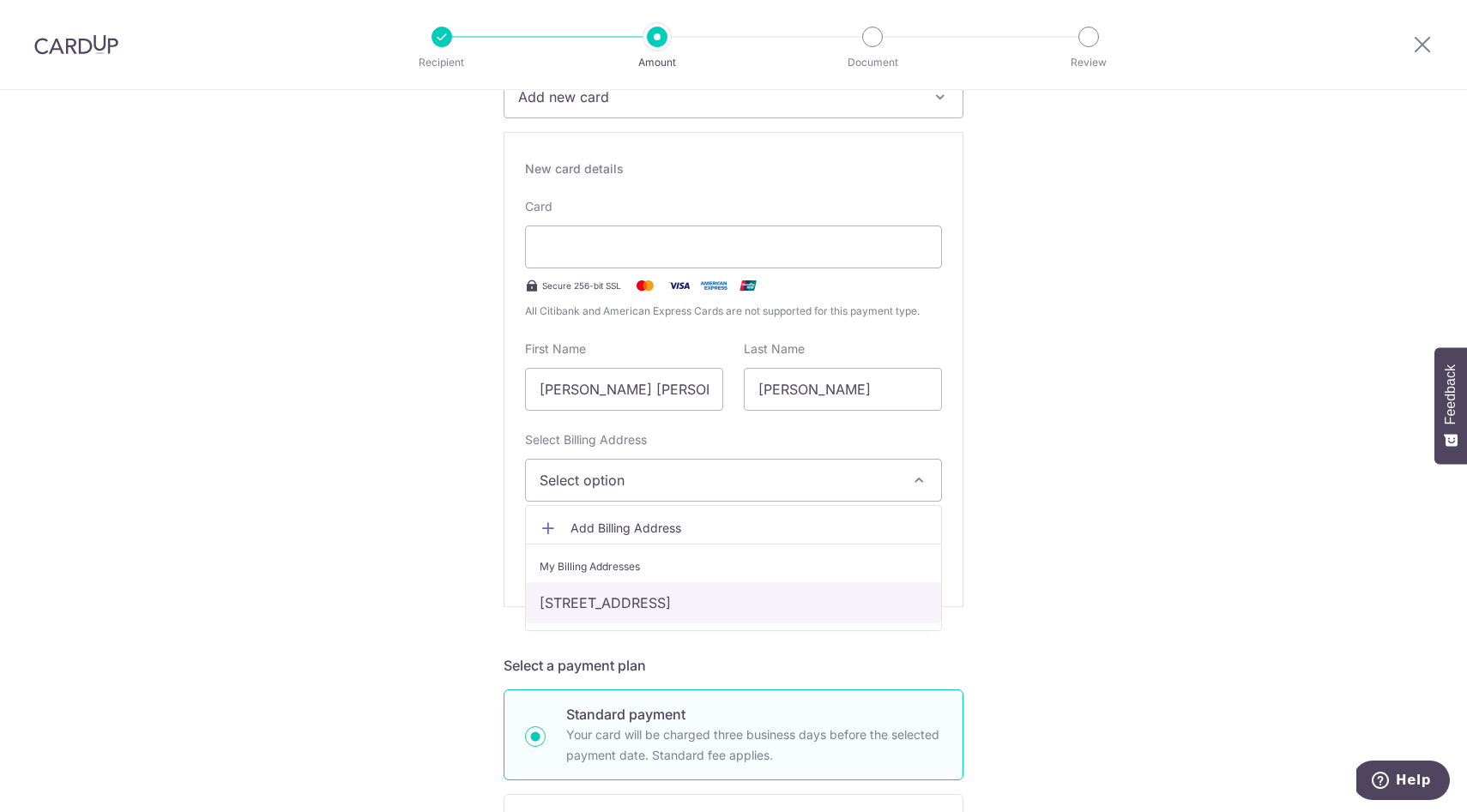
click at [692, 610] on link "95 bukit drive, #04-31, Singapore, Singapore-587843" at bounding box center [733, 603] width 415 height 41
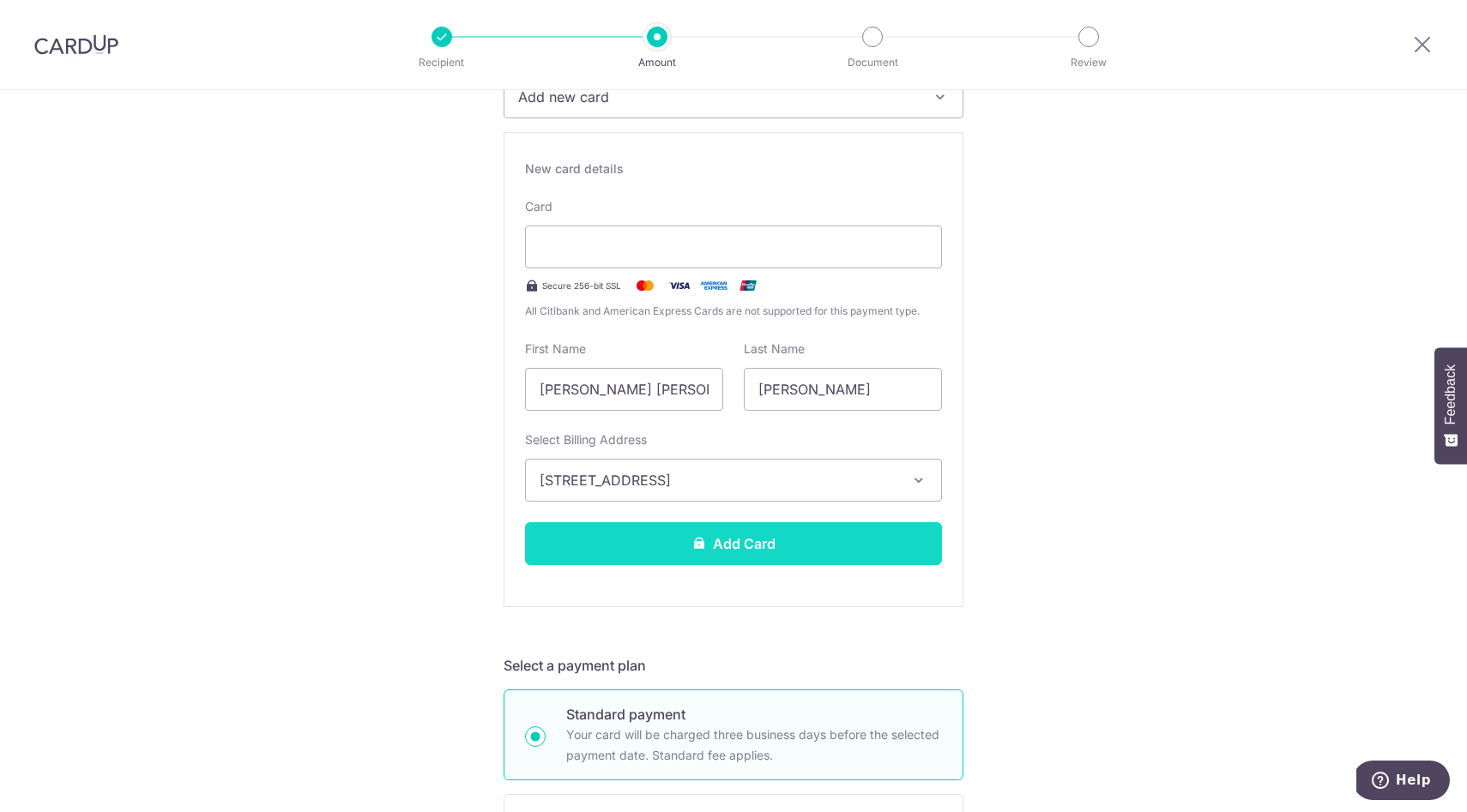
click at [759, 540] on button "Add Card" at bounding box center [734, 544] width 417 height 43
click at [776, 554] on button "Add Card" at bounding box center [734, 544] width 417 height 43
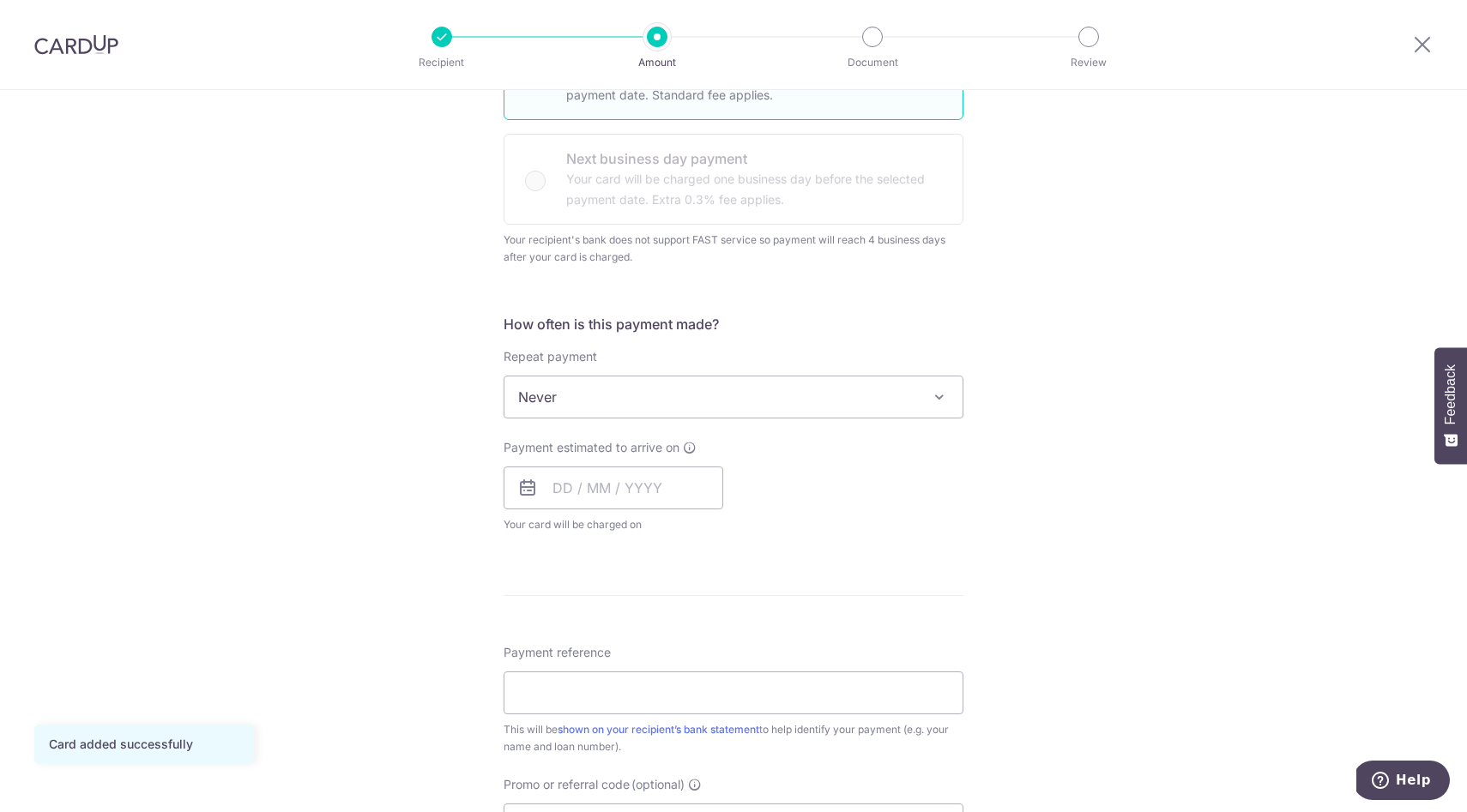
scroll to position [514, 0]
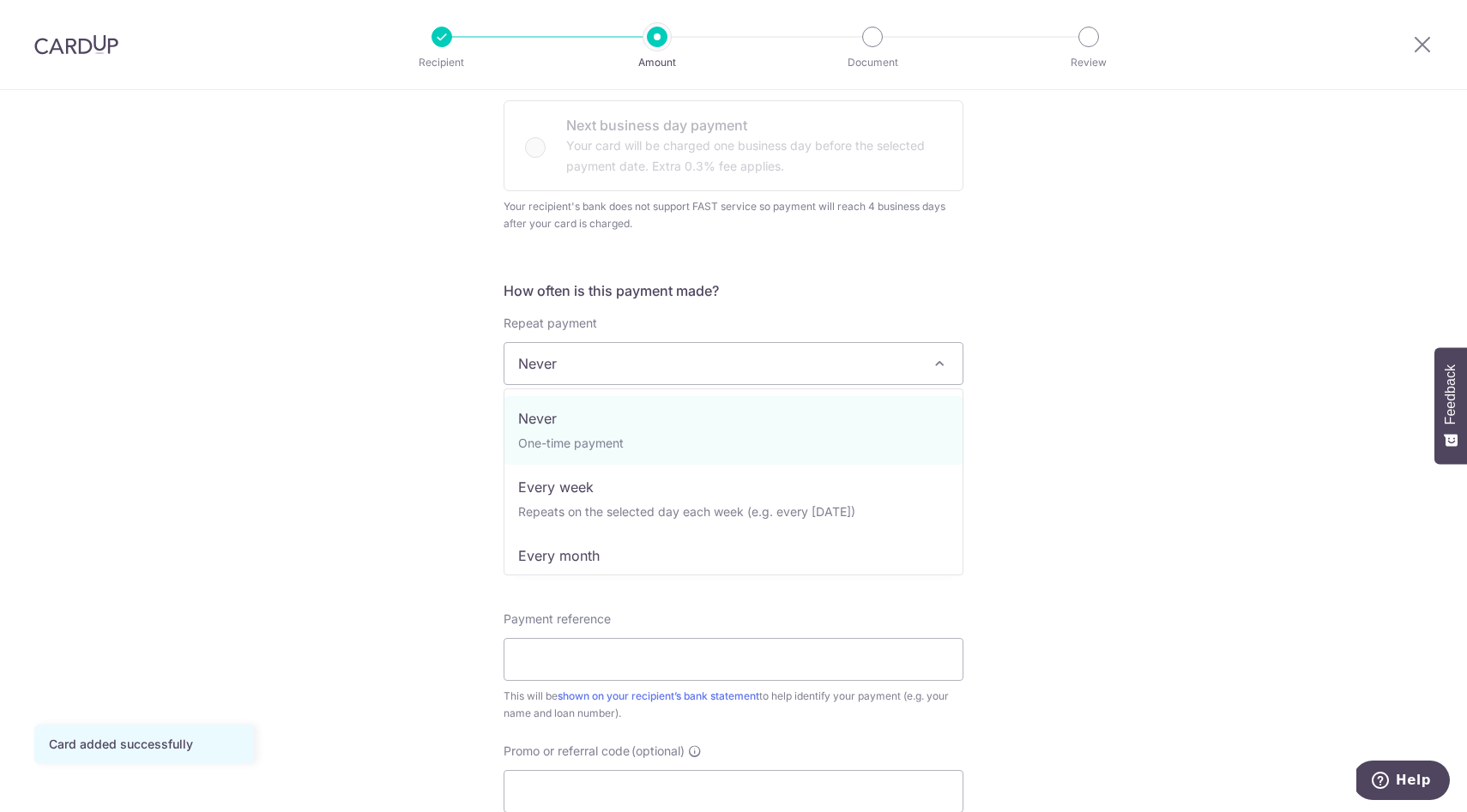
click at [945, 367] on span at bounding box center [939, 364] width 20 height 20
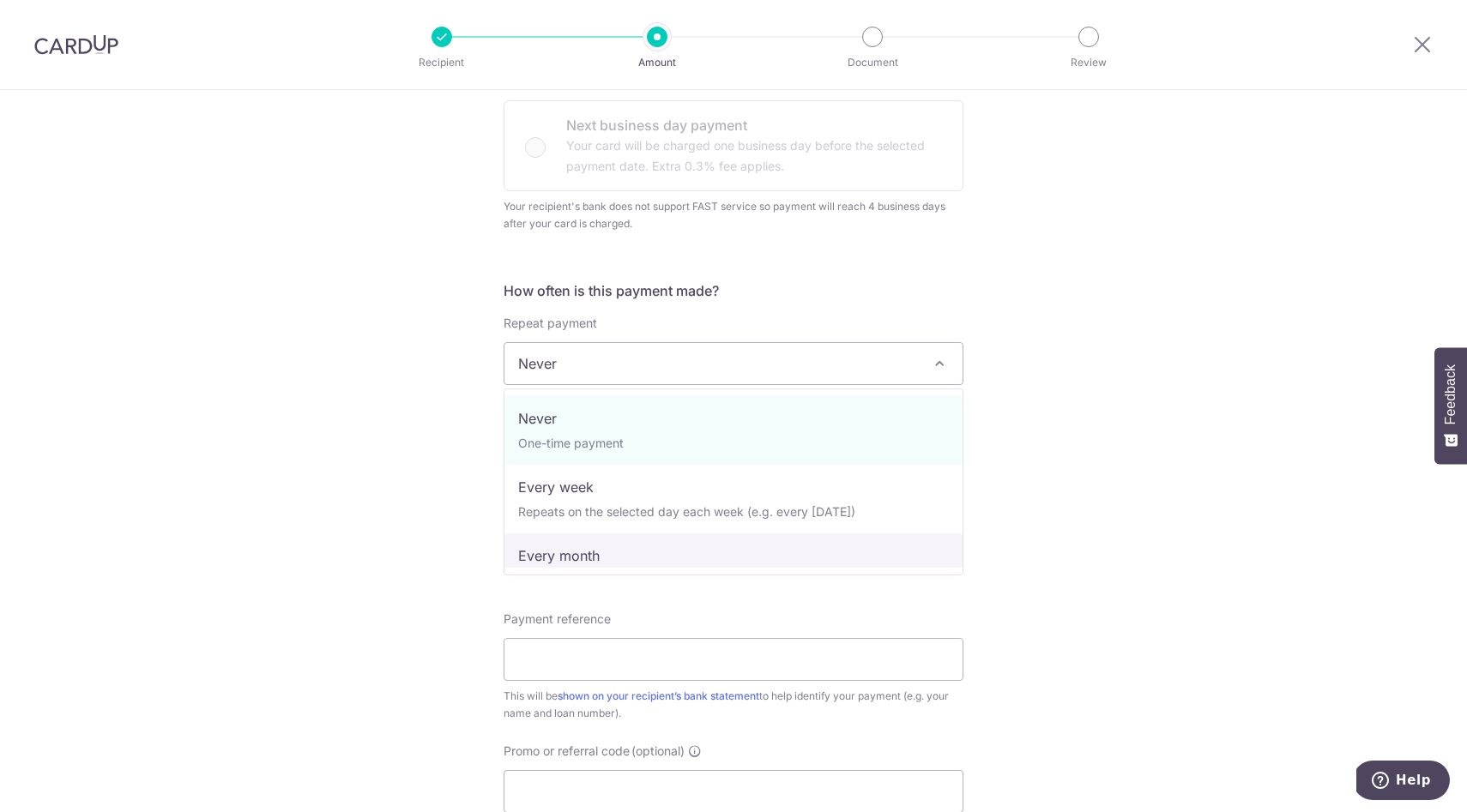
select select "3"
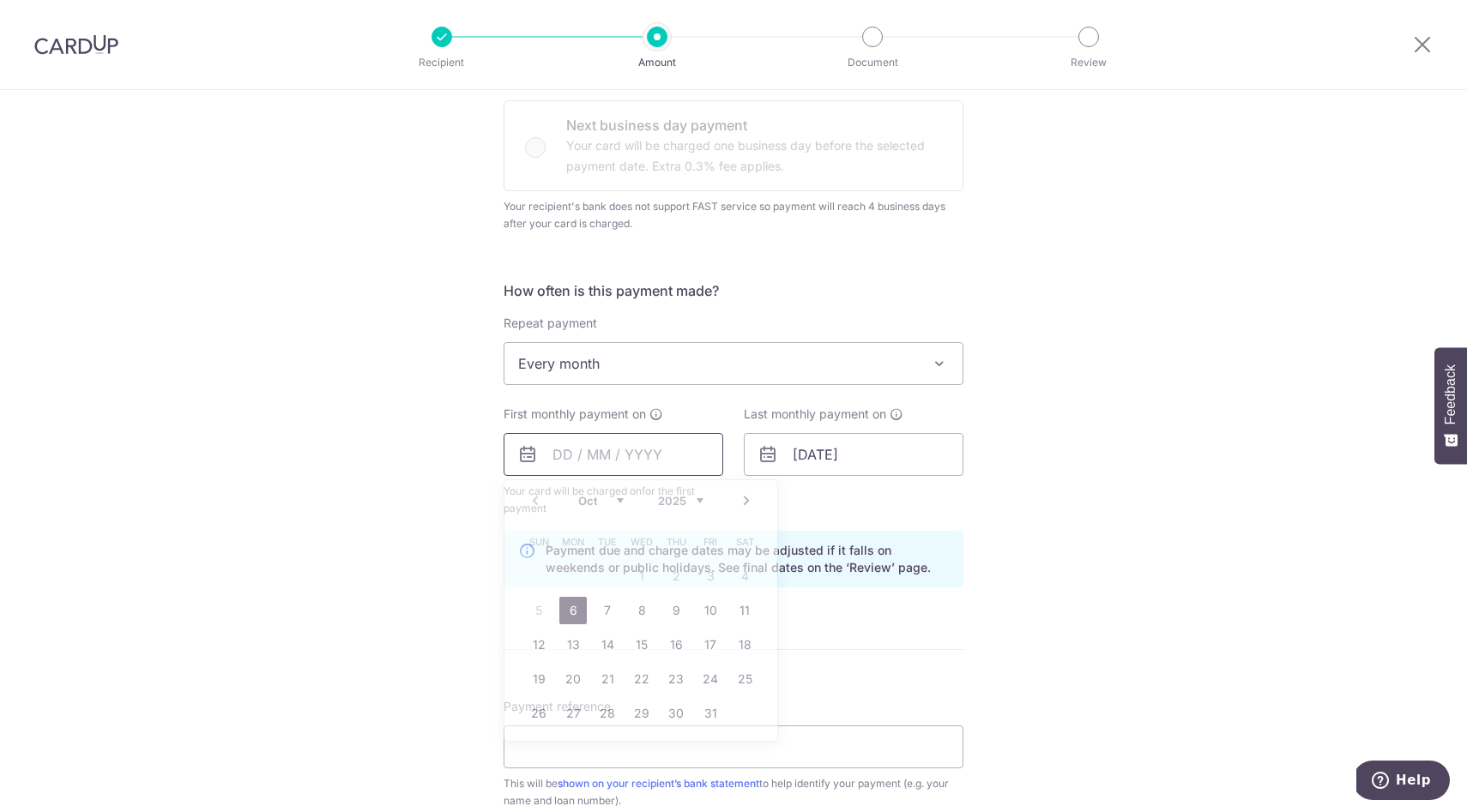
click at [644, 461] on input "text" at bounding box center [613, 455] width 220 height 43
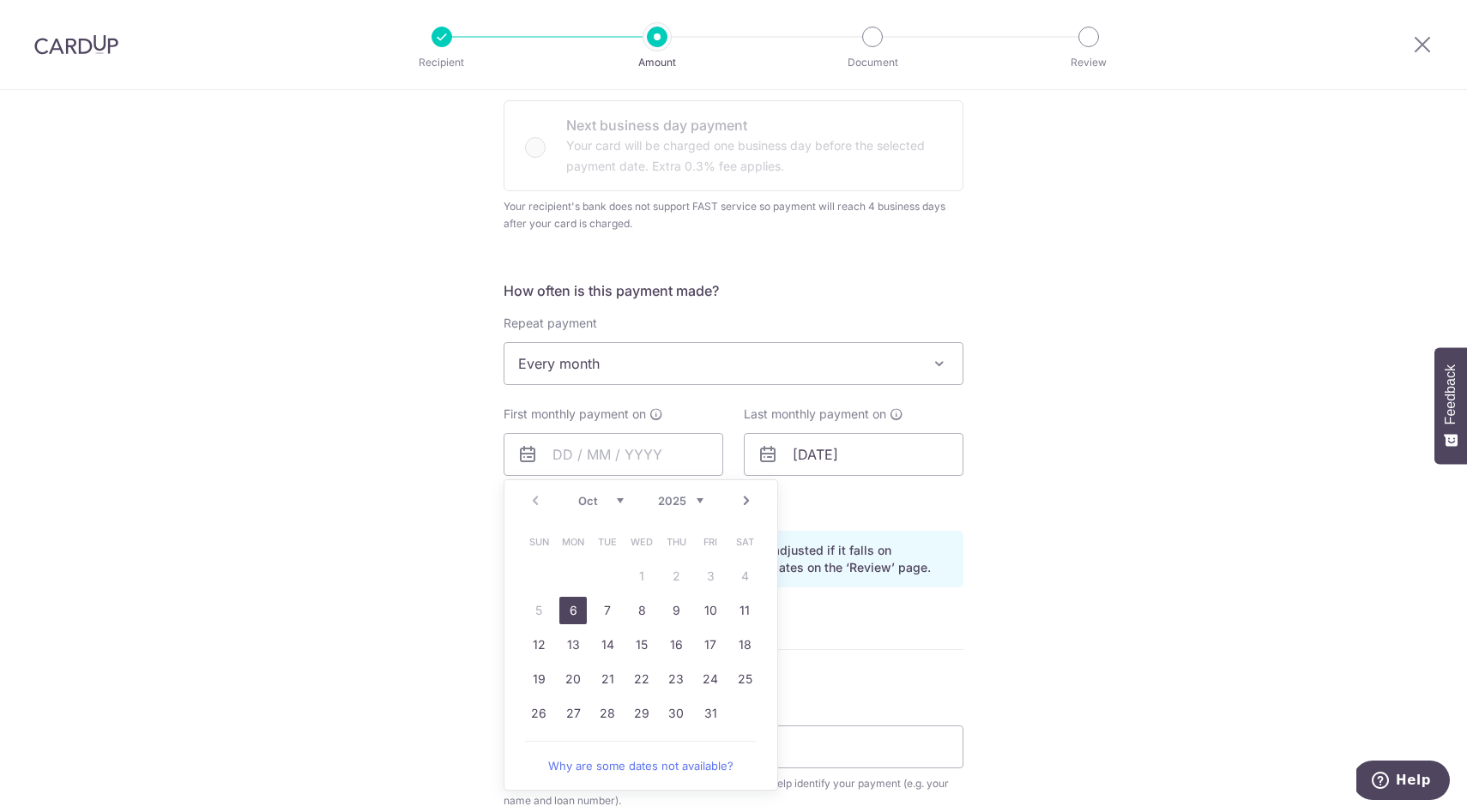
click at [614, 499] on select "Oct Nov Dec" at bounding box center [600, 501] width 45 height 14
click at [538, 610] on link "2" at bounding box center [539, 611] width 28 height 28
type input "02/11/2025"
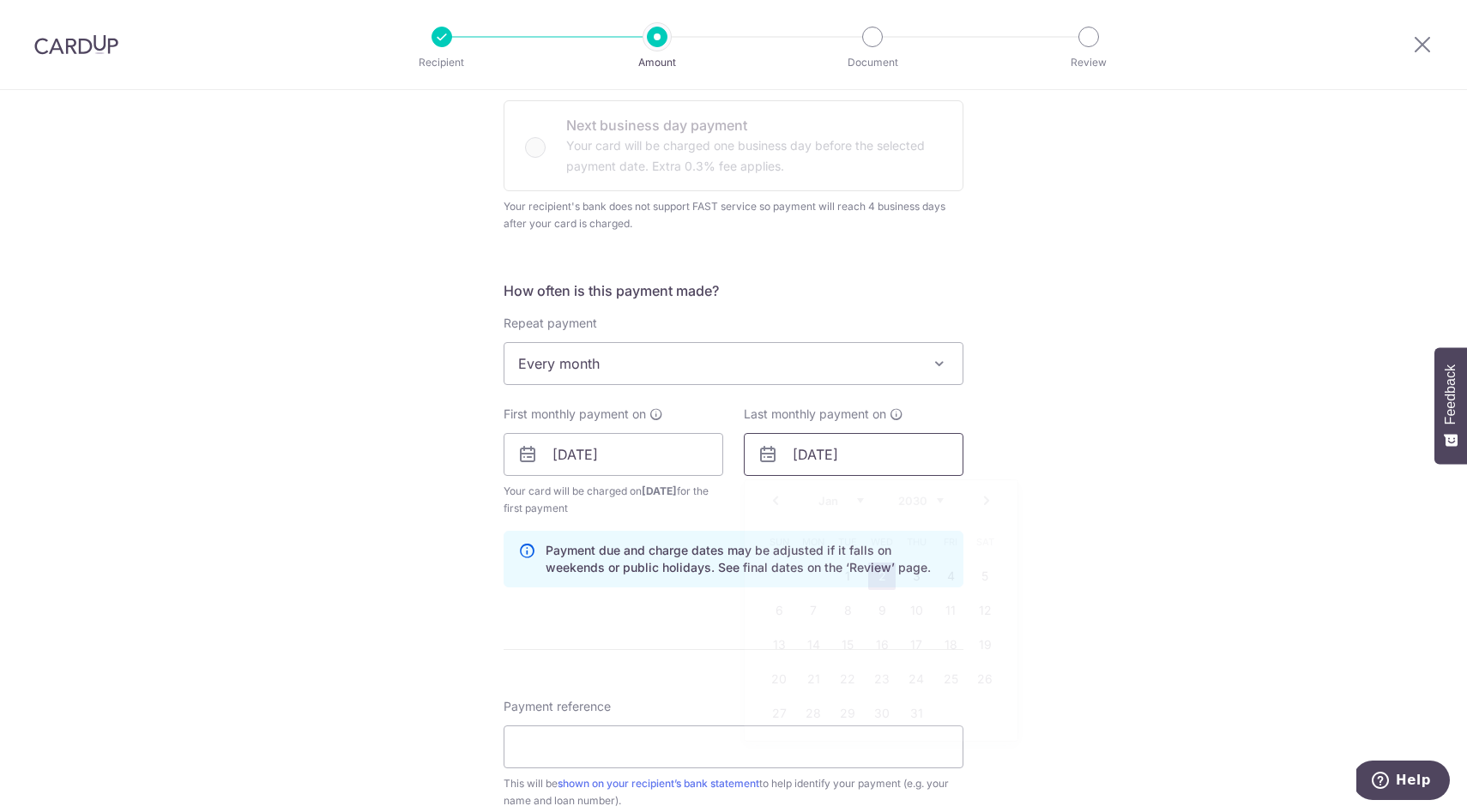
click at [879, 459] on input "02/01/2030" at bounding box center [853, 455] width 220 height 43
click at [827, 456] on input "02/01/2030" at bounding box center [853, 455] width 220 height 43
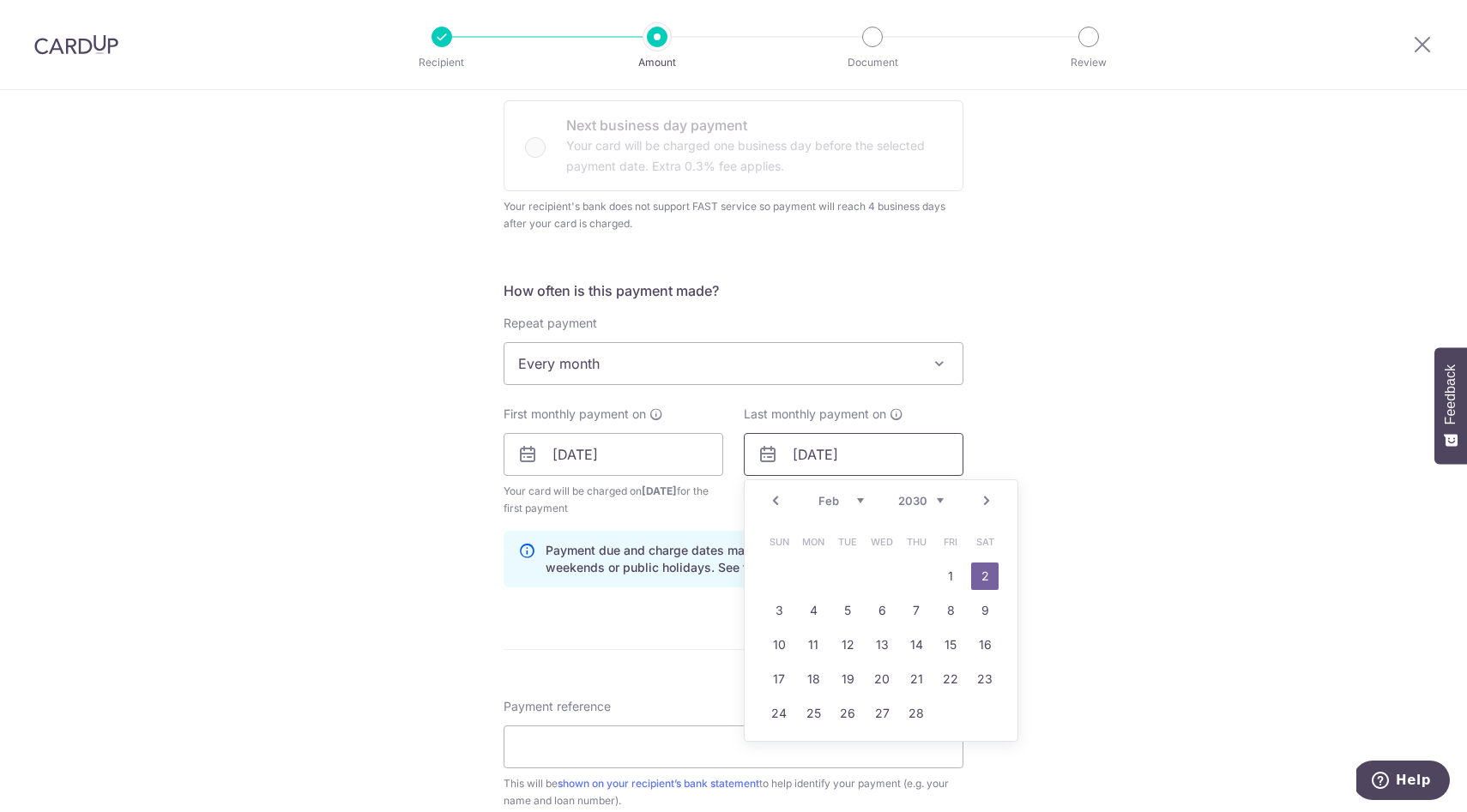
click at [872, 450] on input "02/02/2030" at bounding box center [853, 455] width 220 height 43
type input "02/02/2027"
click at [1186, 498] on div "Tell us more about your payment Enter payment amount SGD 2,022.00 2022.00 Card …" at bounding box center [733, 415] width 1467 height 1680
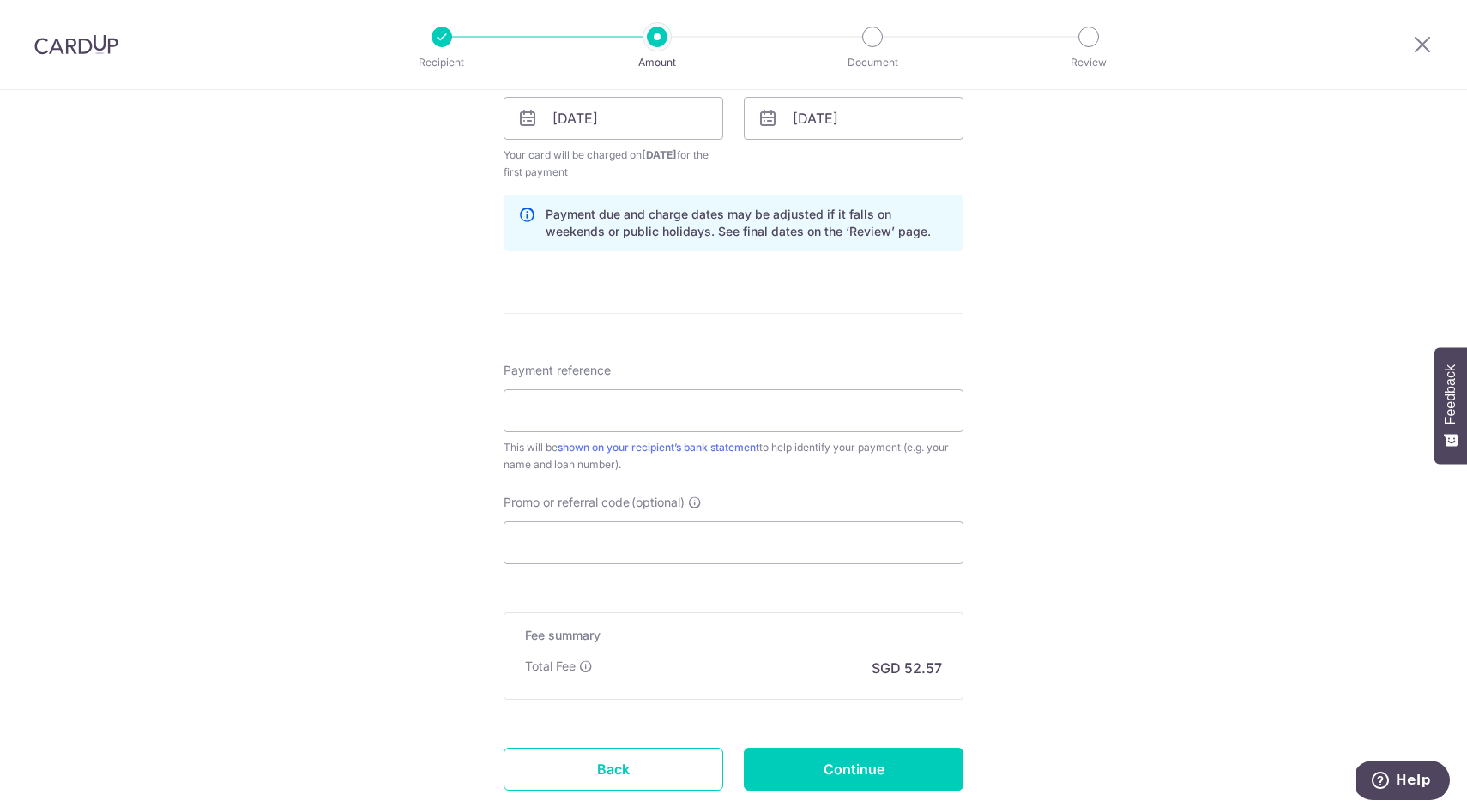
scroll to position [858, 0]
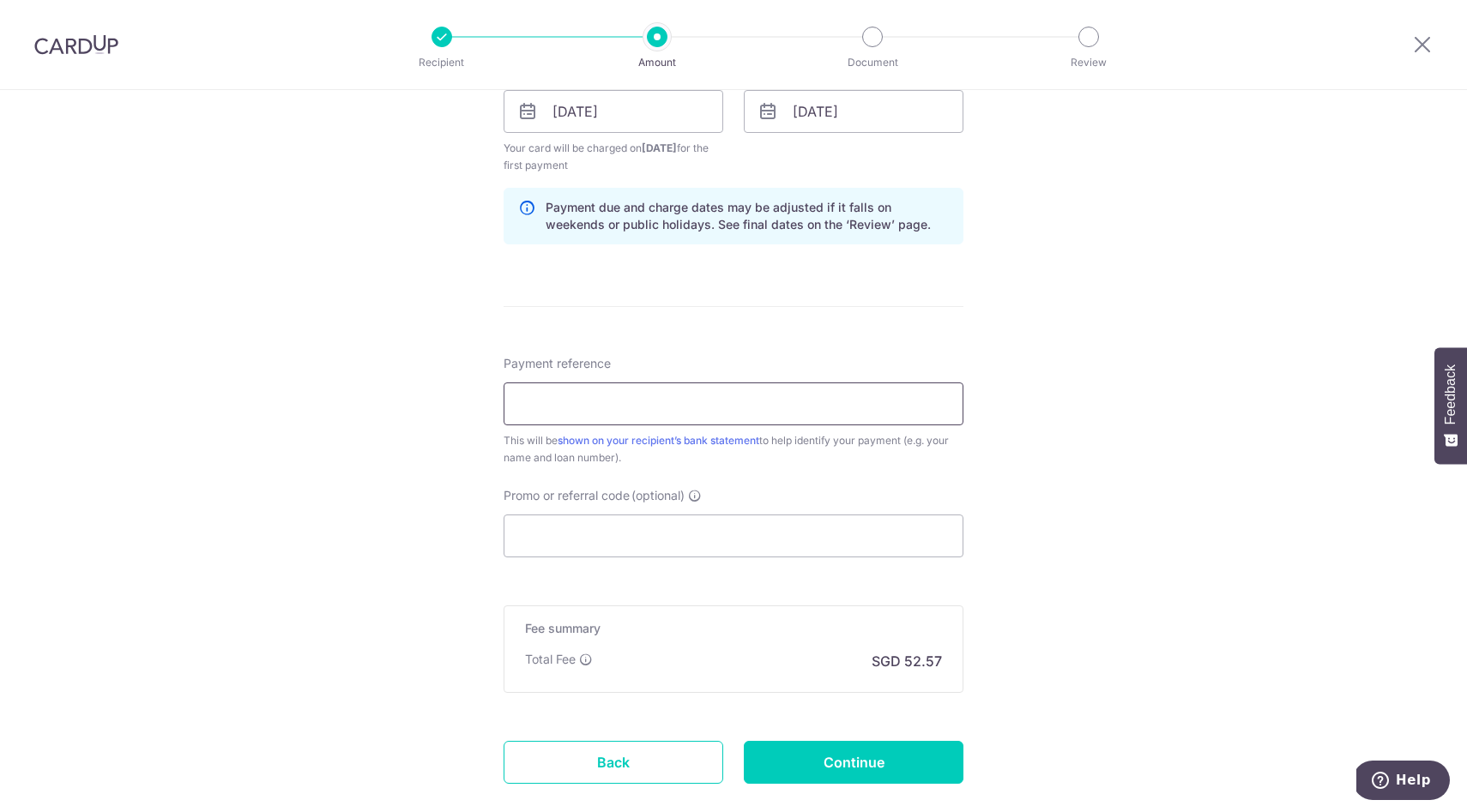
click at [559, 406] on input "Payment reference" at bounding box center [733, 404] width 460 height 43
type input "ALFRED TANG SKK6277R"
click at [1057, 600] on div "Tell us more about your payment Enter payment amount SGD 2,022.00 2022.00 Card …" at bounding box center [733, 72] width 1467 height 1680
click at [869, 761] on input "Continue" at bounding box center [853, 762] width 220 height 43
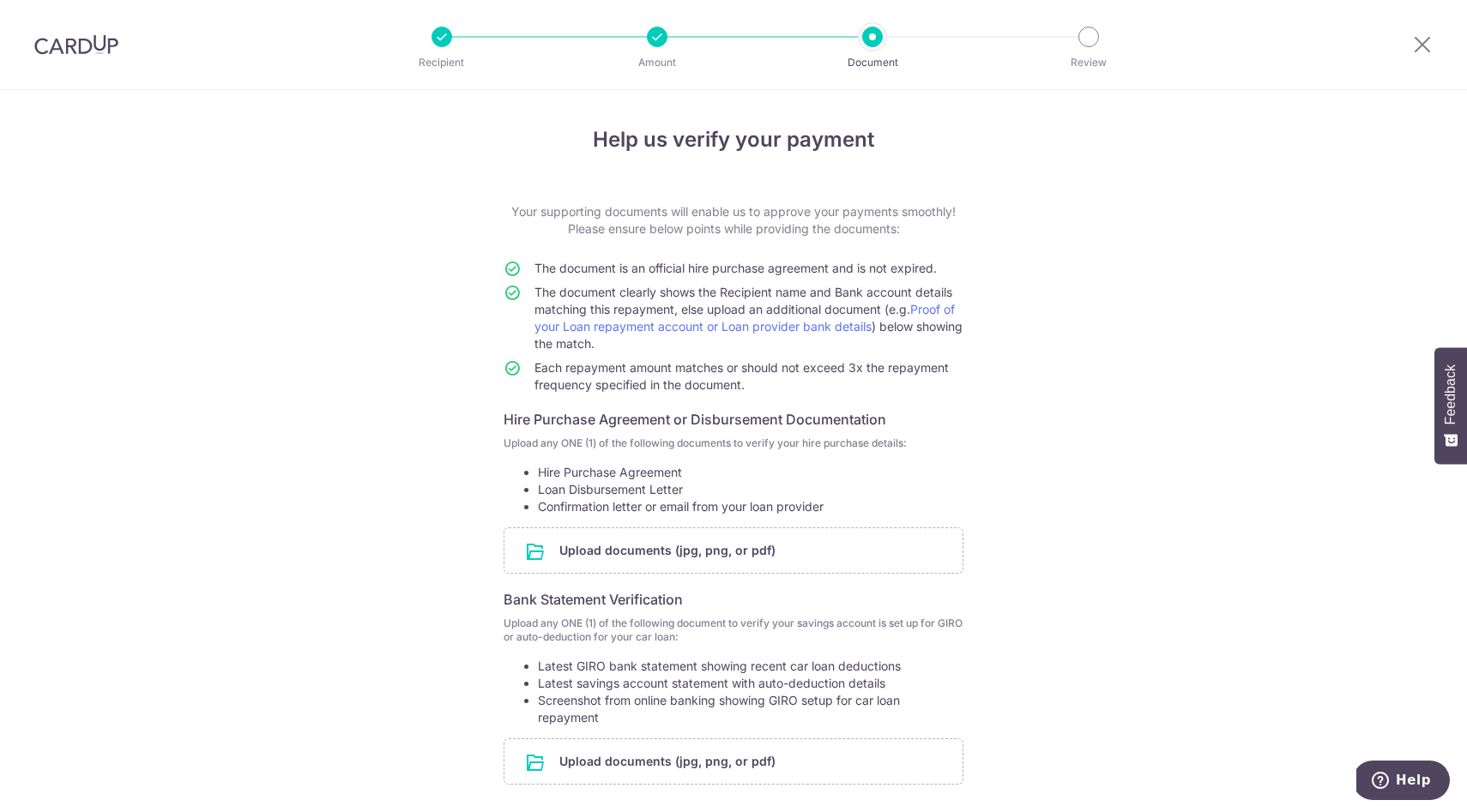
click at [1134, 661] on div "Help us verify your payment Your supporting documents will enable us to approve…" at bounding box center [733, 524] width 1467 height 870
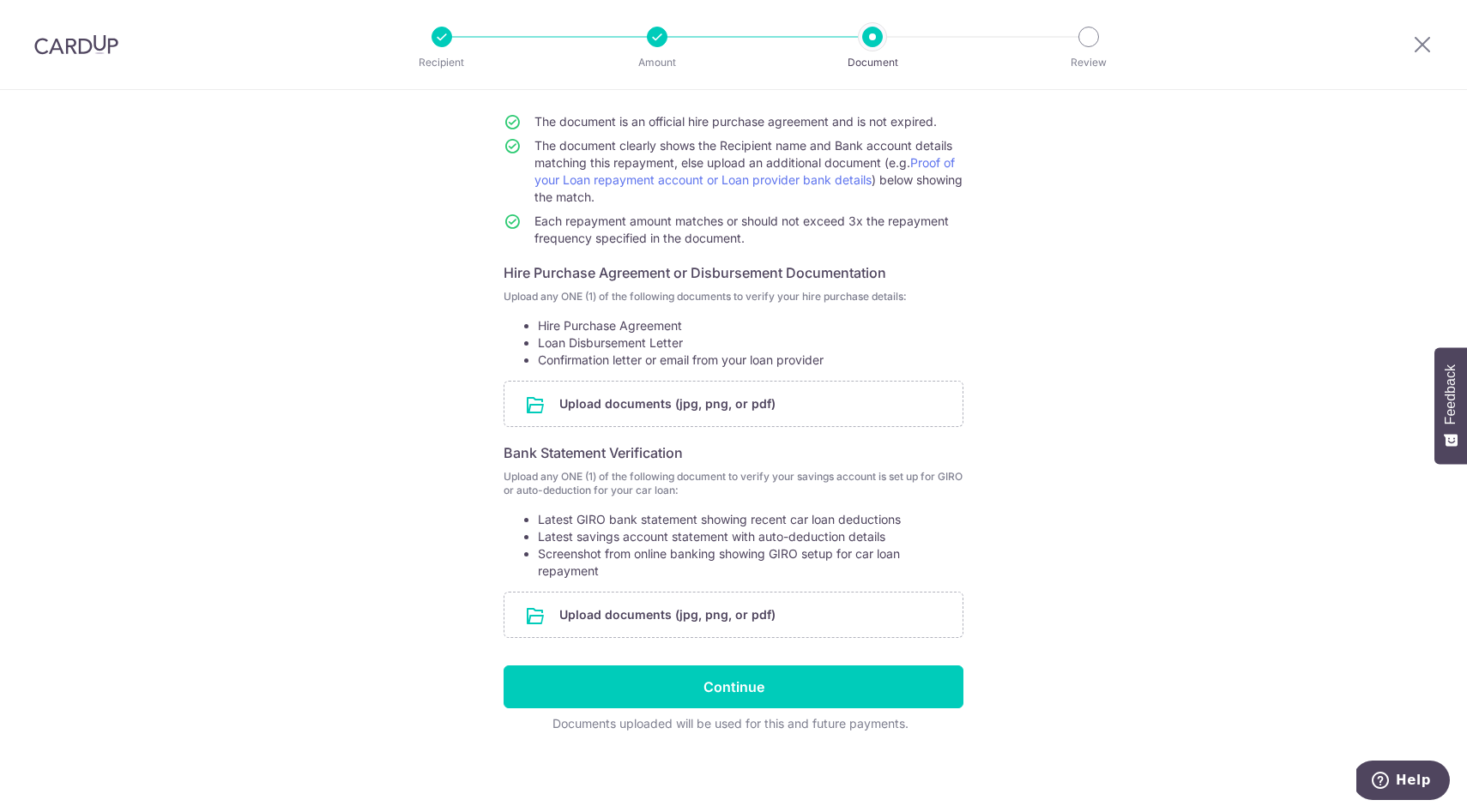
scroll to position [148, 0]
click at [1425, 43] on icon at bounding box center [1422, 43] width 20 height 21
click at [999, 431] on div "Help us verify your payment Your supporting documents will enable us to approve…" at bounding box center [733, 377] width 1467 height 870
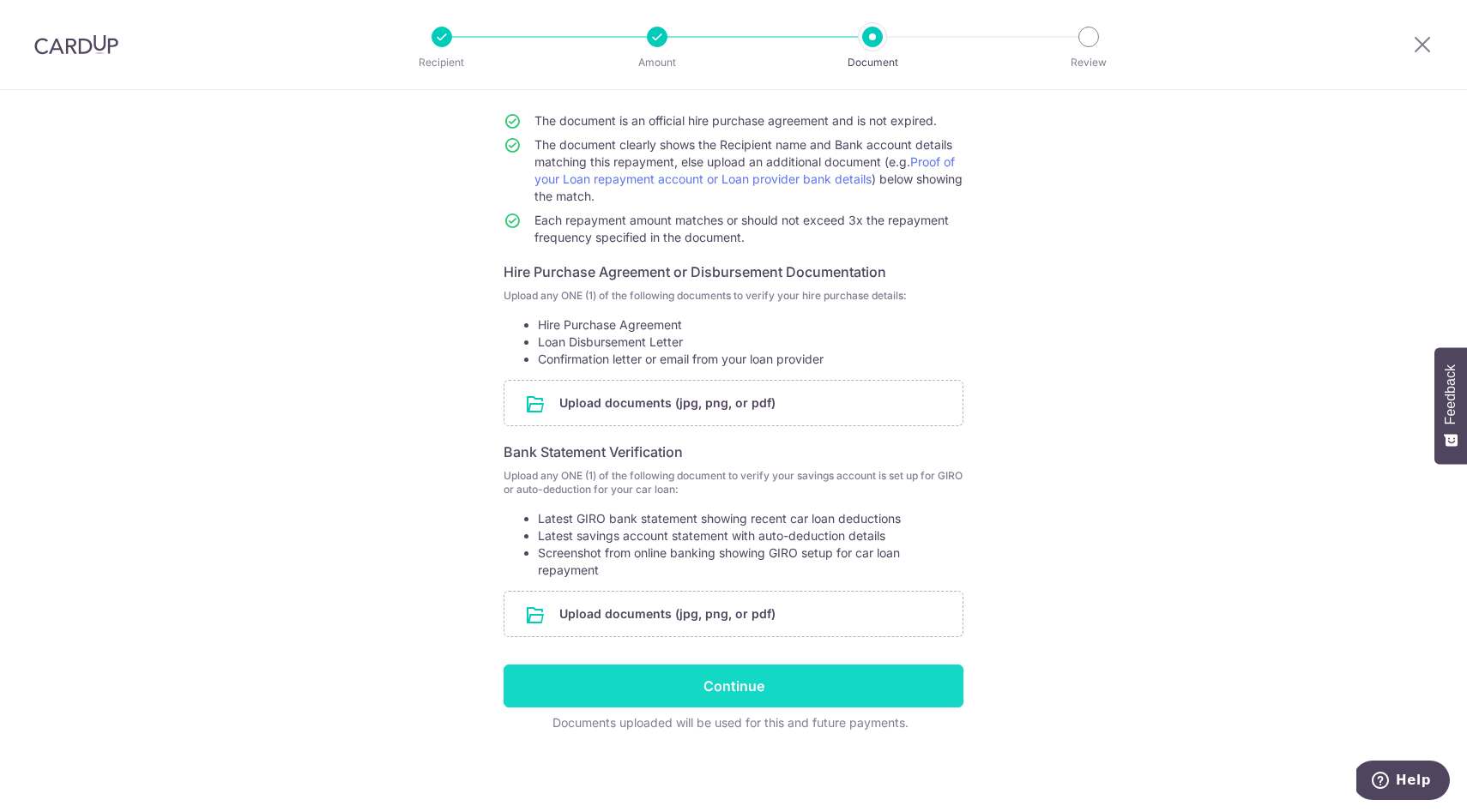
click at [736, 691] on input "Continue" at bounding box center [733, 686] width 460 height 43
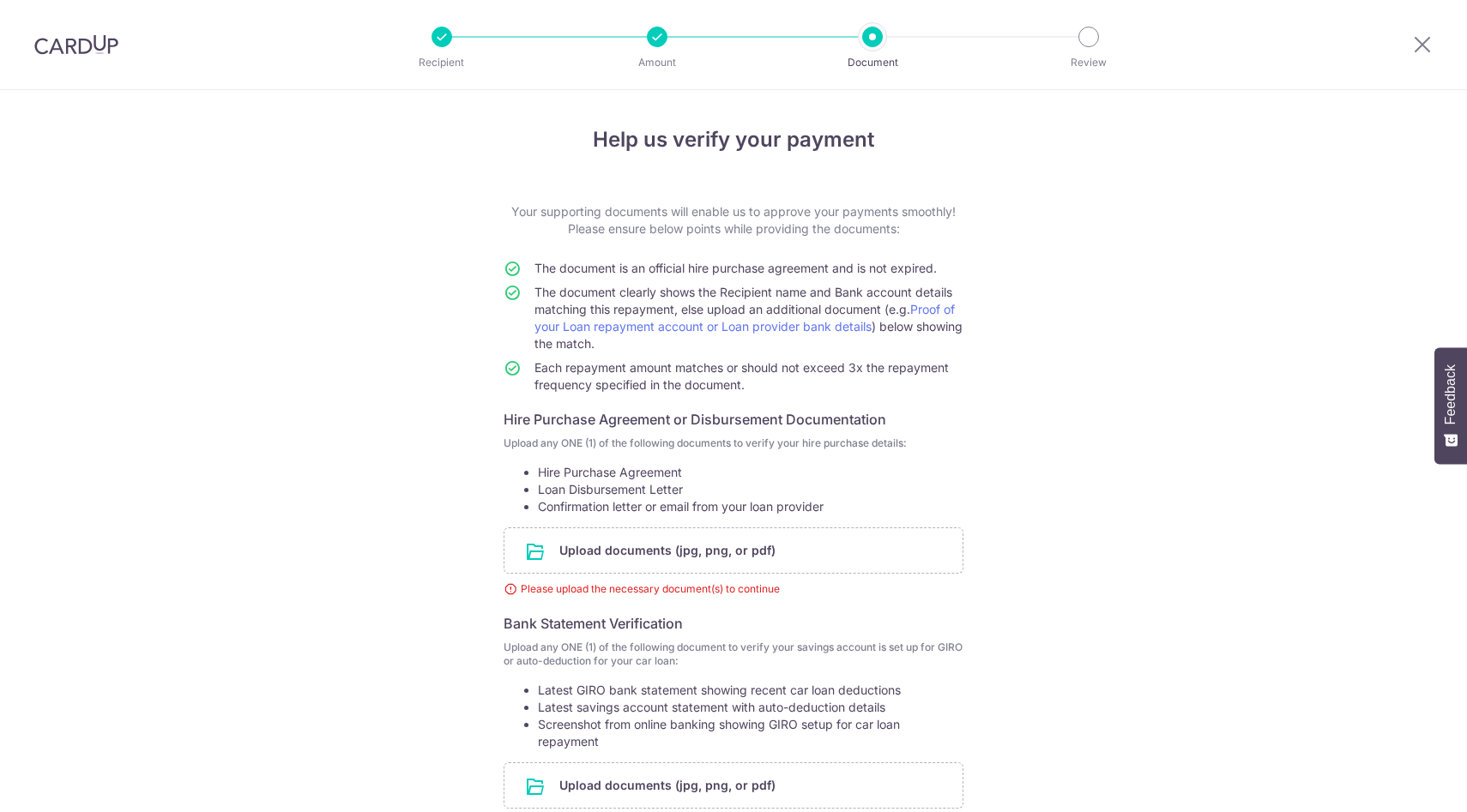
scroll to position [196, 0]
